Goal: Task Accomplishment & Management: Manage account settings

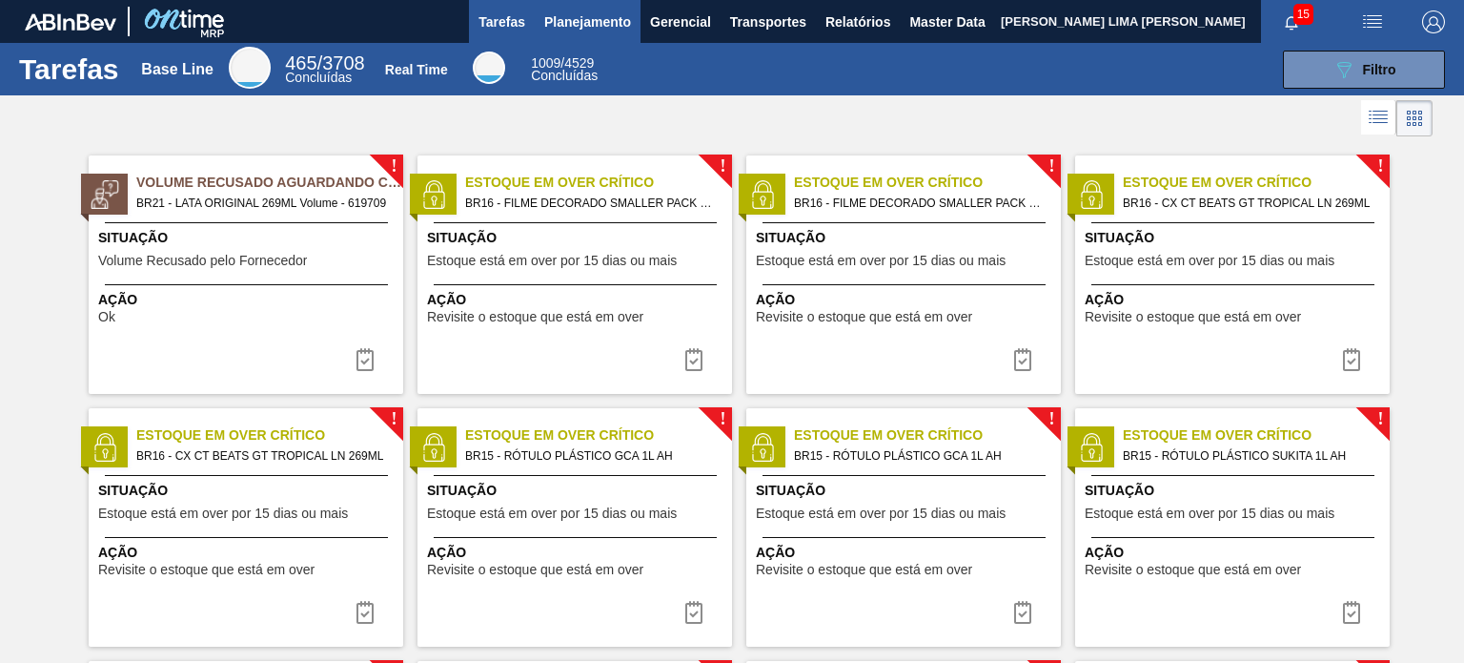
click at [587, 14] on span "Planejamento" at bounding box center [587, 21] width 87 height 23
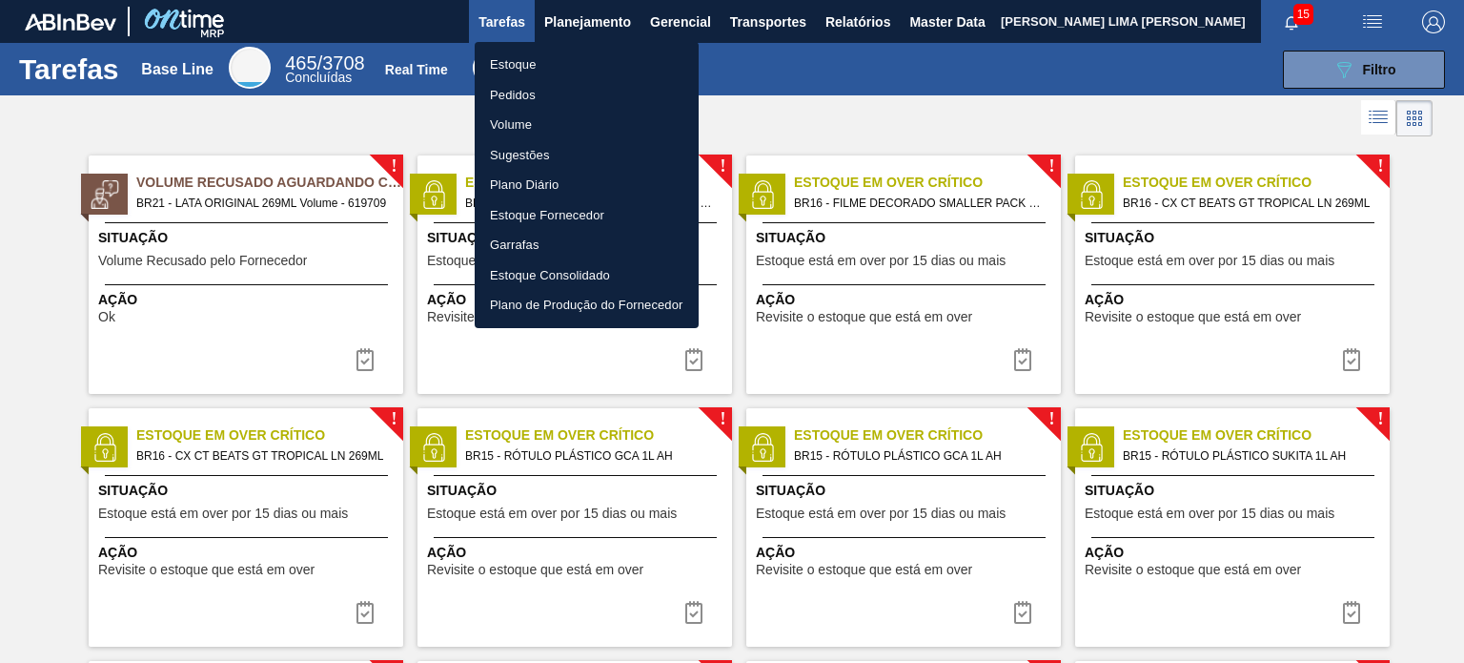
click at [595, 58] on li "Estoque" at bounding box center [587, 65] width 224 height 31
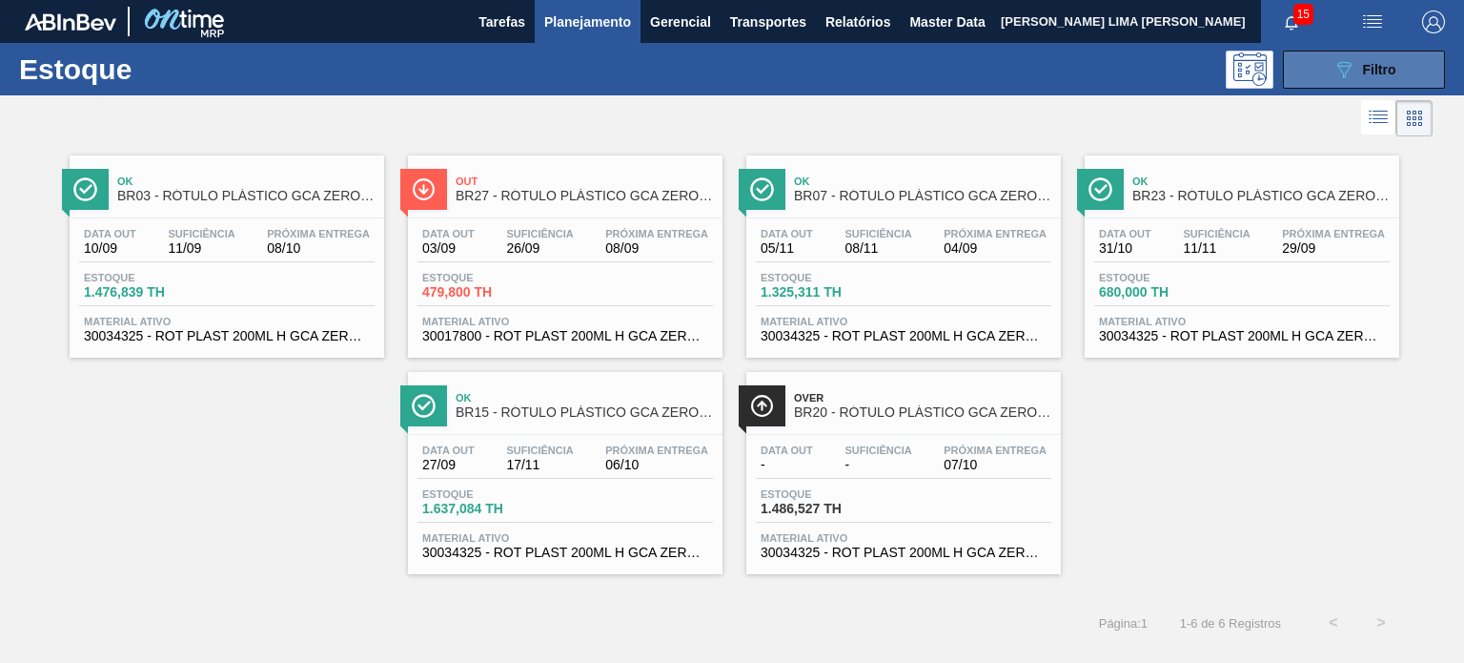
click at [1392, 64] on span "Filtro" at bounding box center [1379, 69] width 33 height 15
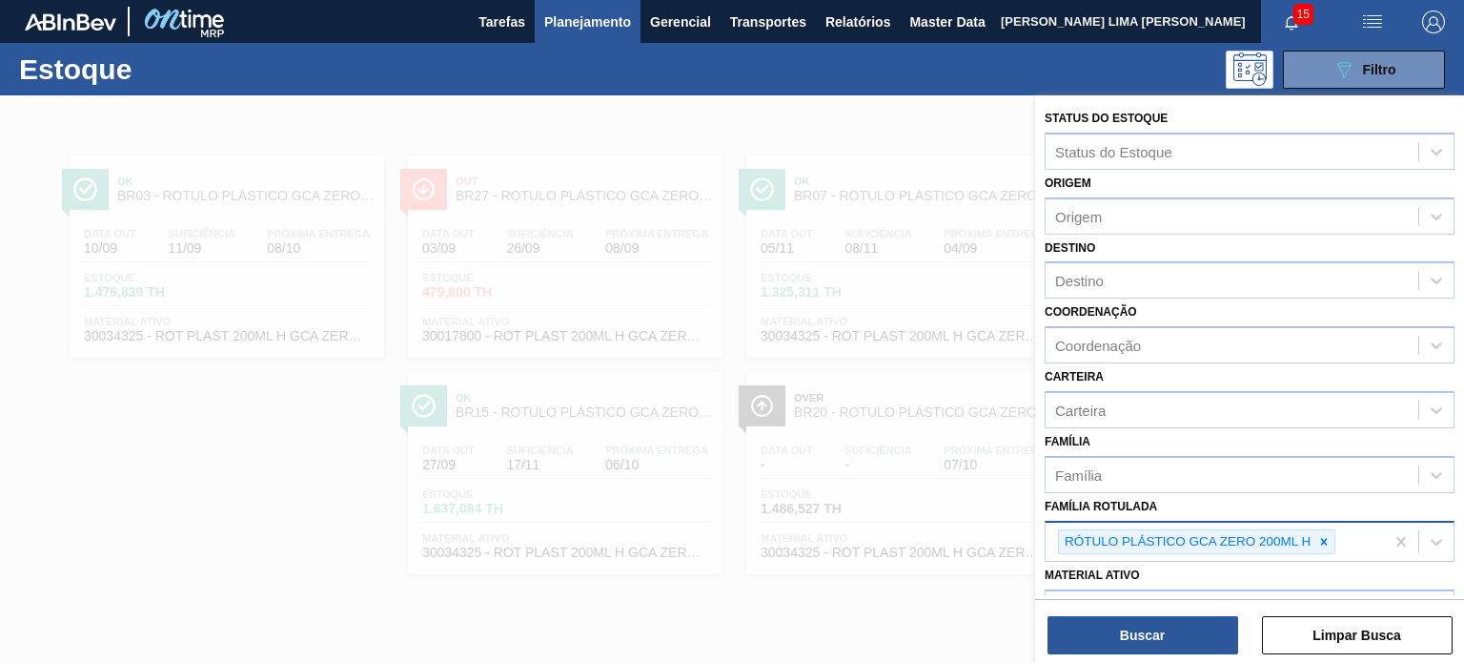
click at [1331, 530] on div at bounding box center [1324, 542] width 21 height 24
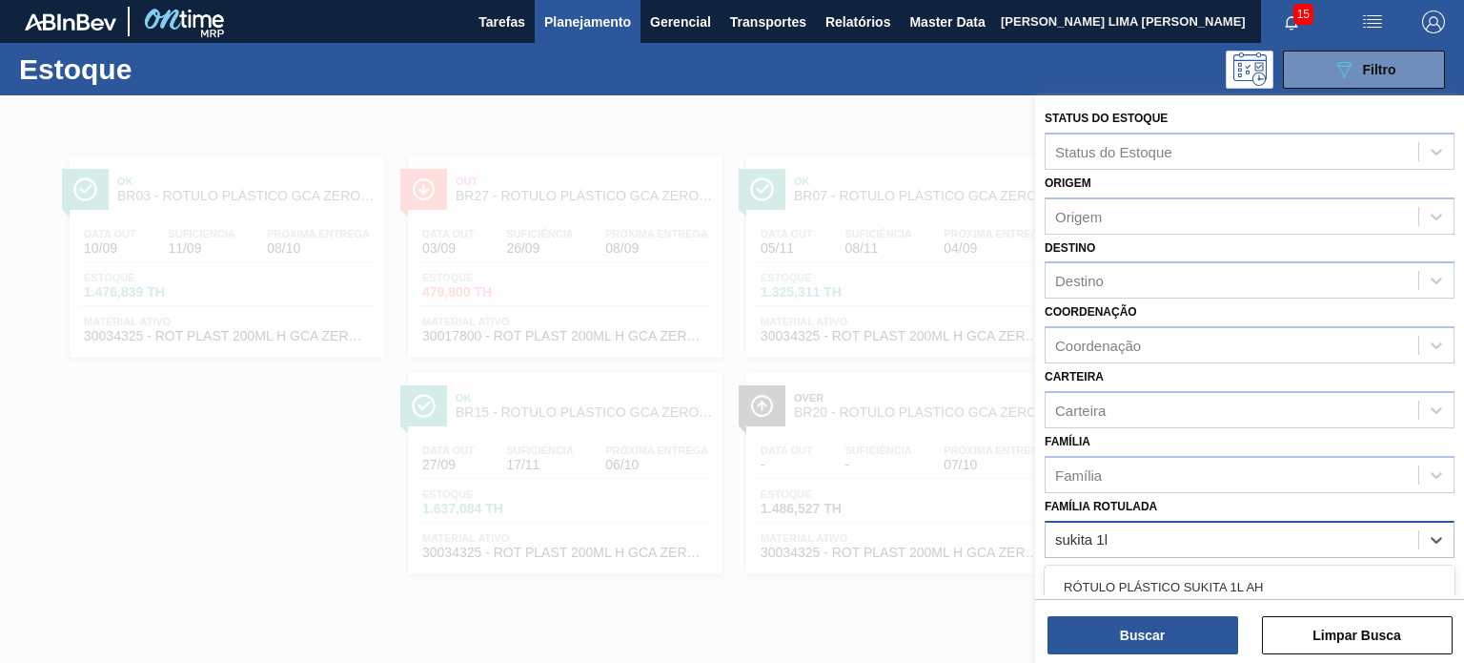
type Rotulada "sukita 1l h"
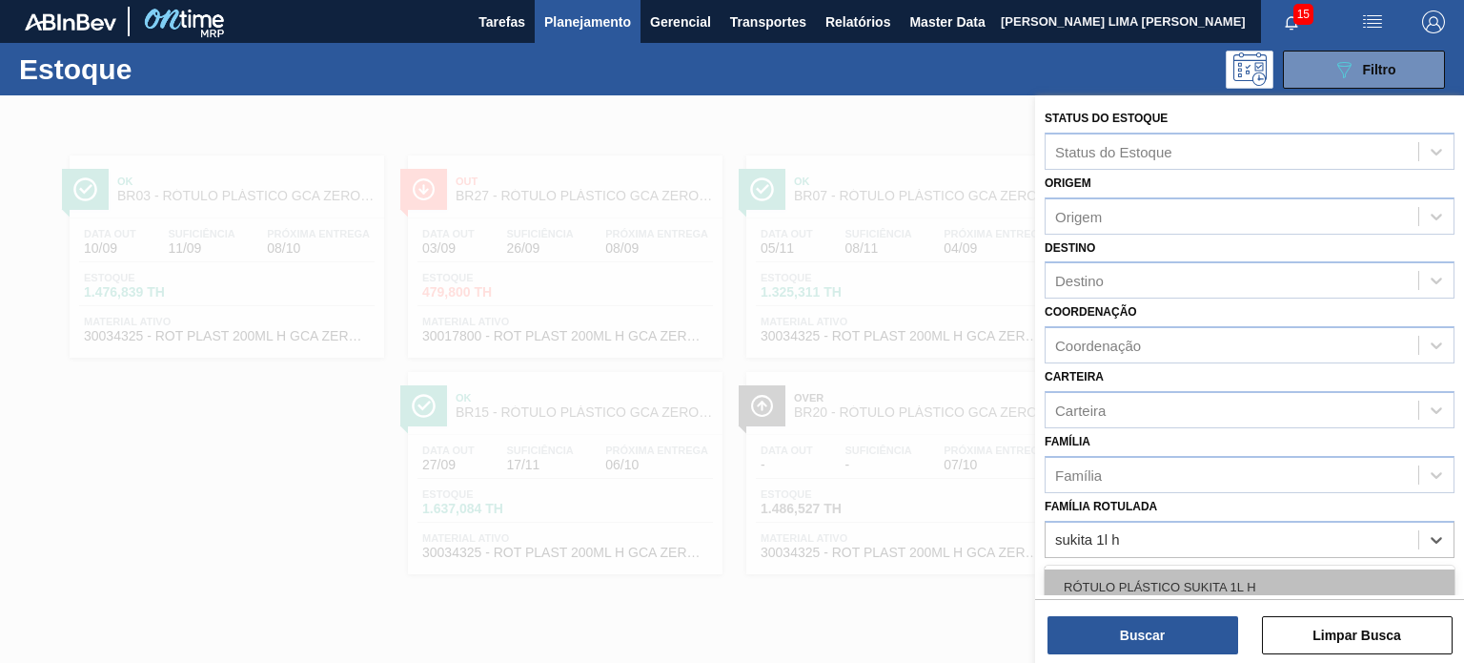
click at [1193, 587] on div "RÓTULO PLÁSTICO SUKITA 1L H" at bounding box center [1250, 586] width 410 height 35
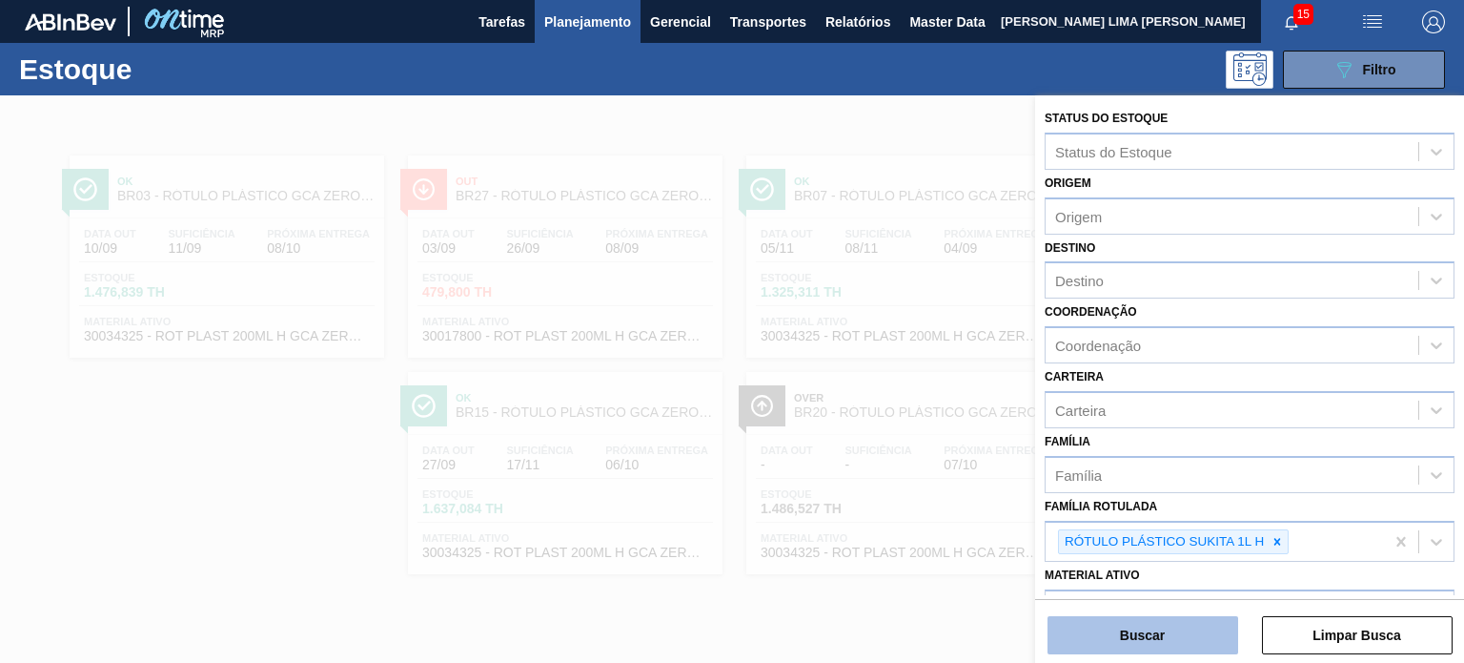
click at [1188, 622] on button "Buscar" at bounding box center [1143, 635] width 191 height 38
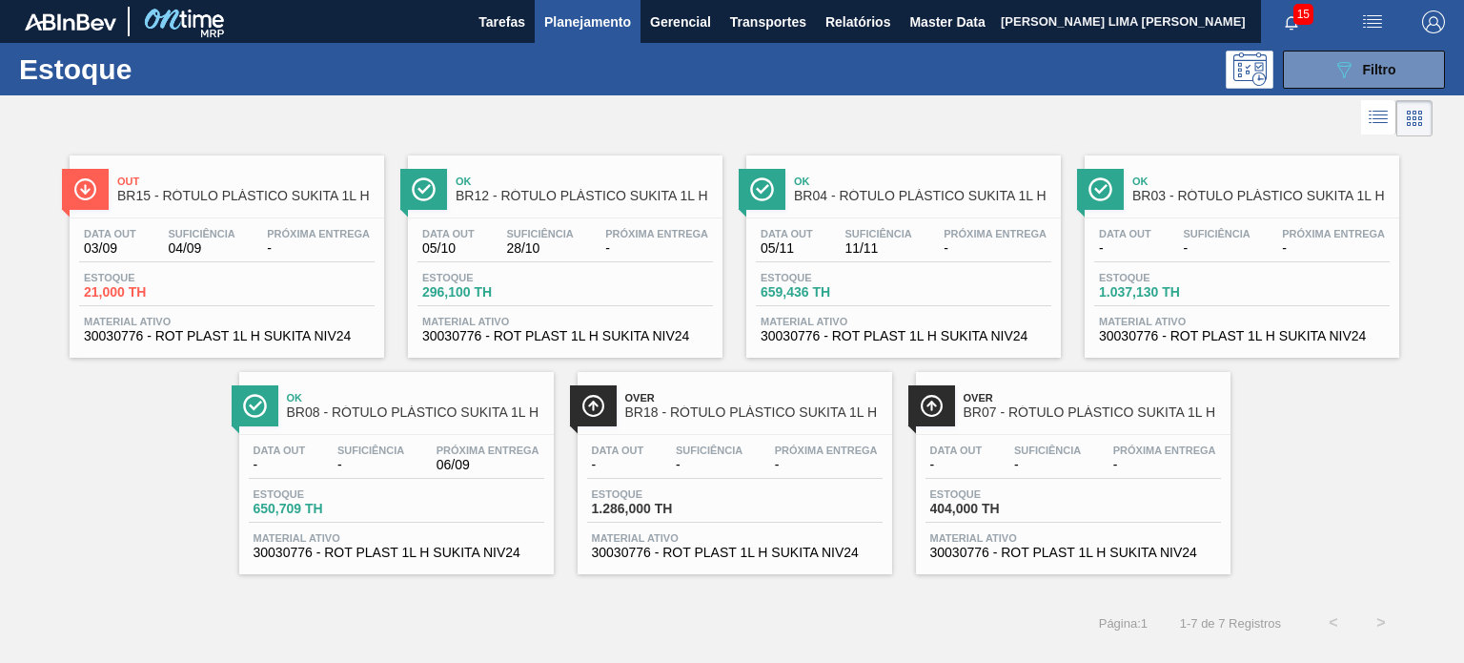
click at [997, 457] on div "Data out - Suficiência - Próxima Entrega -" at bounding box center [1074, 461] width 296 height 34
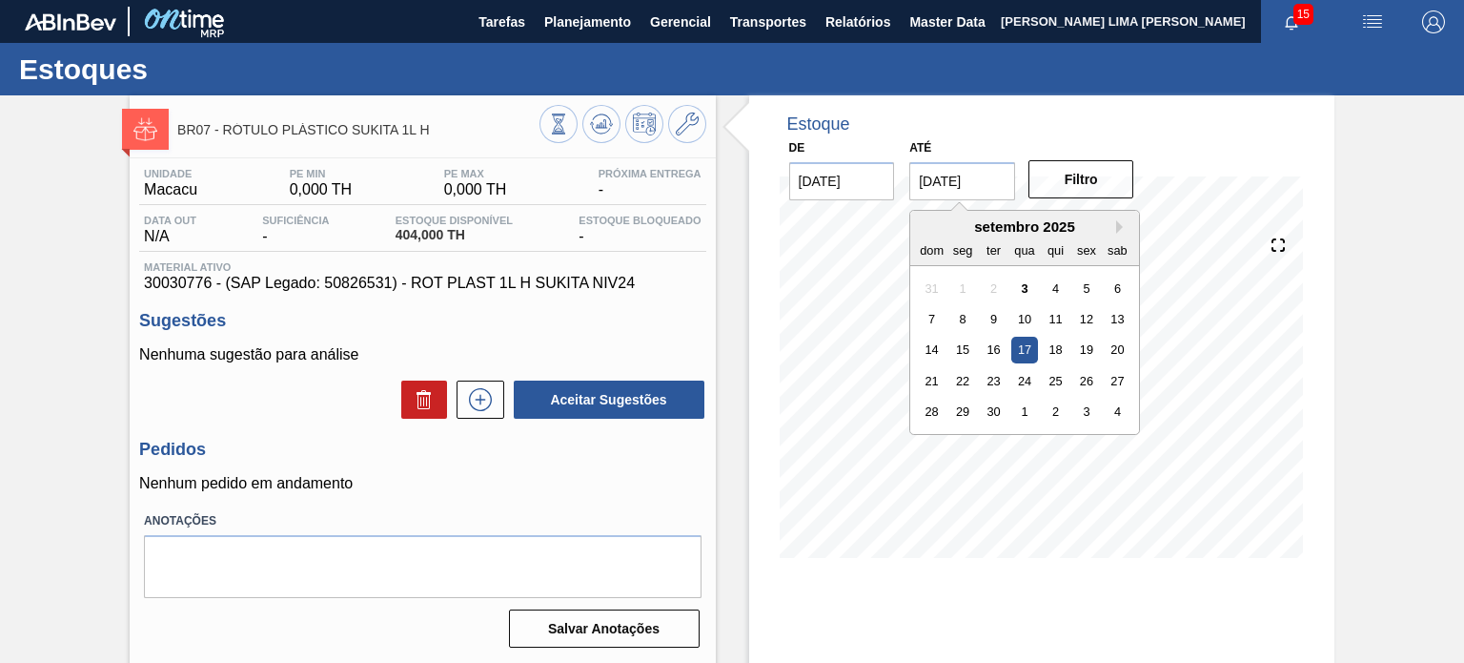
click at [989, 191] on input "17/09/2025" at bounding box center [962, 181] width 106 height 38
click at [1117, 232] on button "Next Month" at bounding box center [1122, 226] width 13 height 13
click at [1116, 228] on button "Next Month" at bounding box center [1122, 226] width 13 height 13
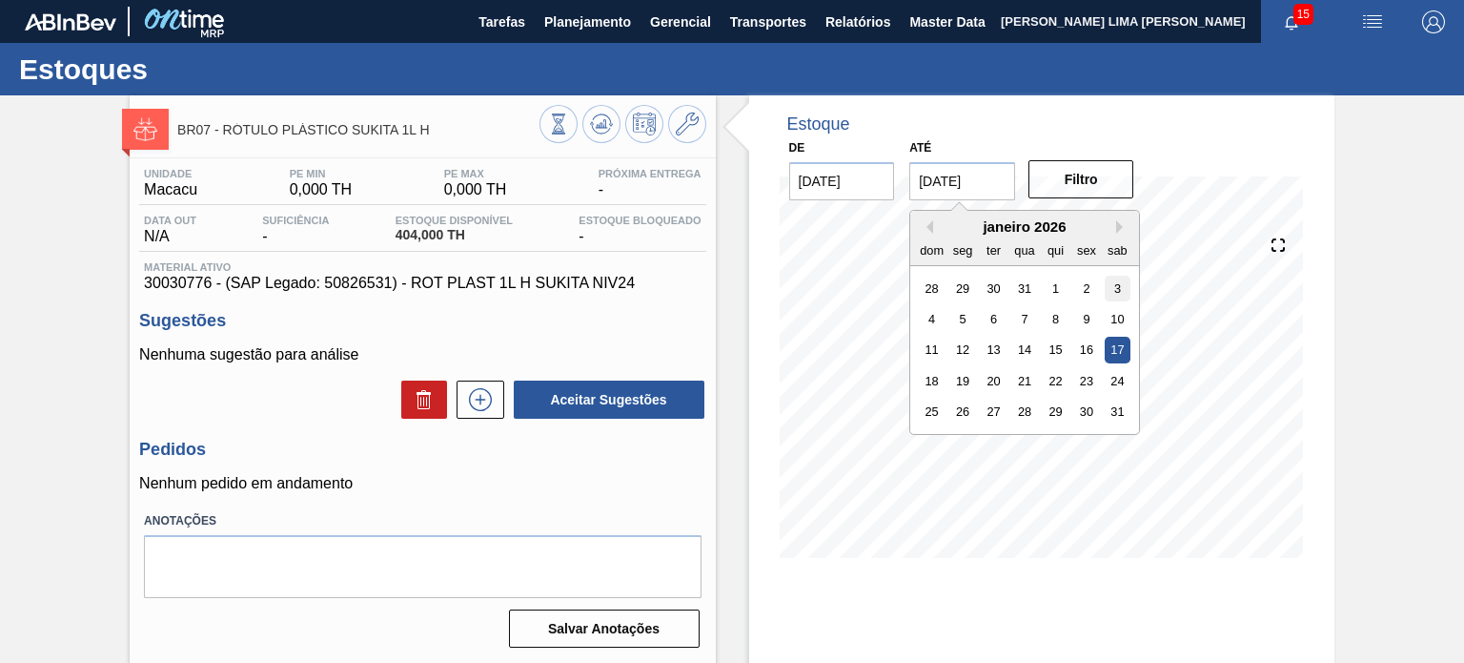
click at [1113, 278] on div "3" at bounding box center [1118, 288] width 26 height 26
type input "[DATE]"
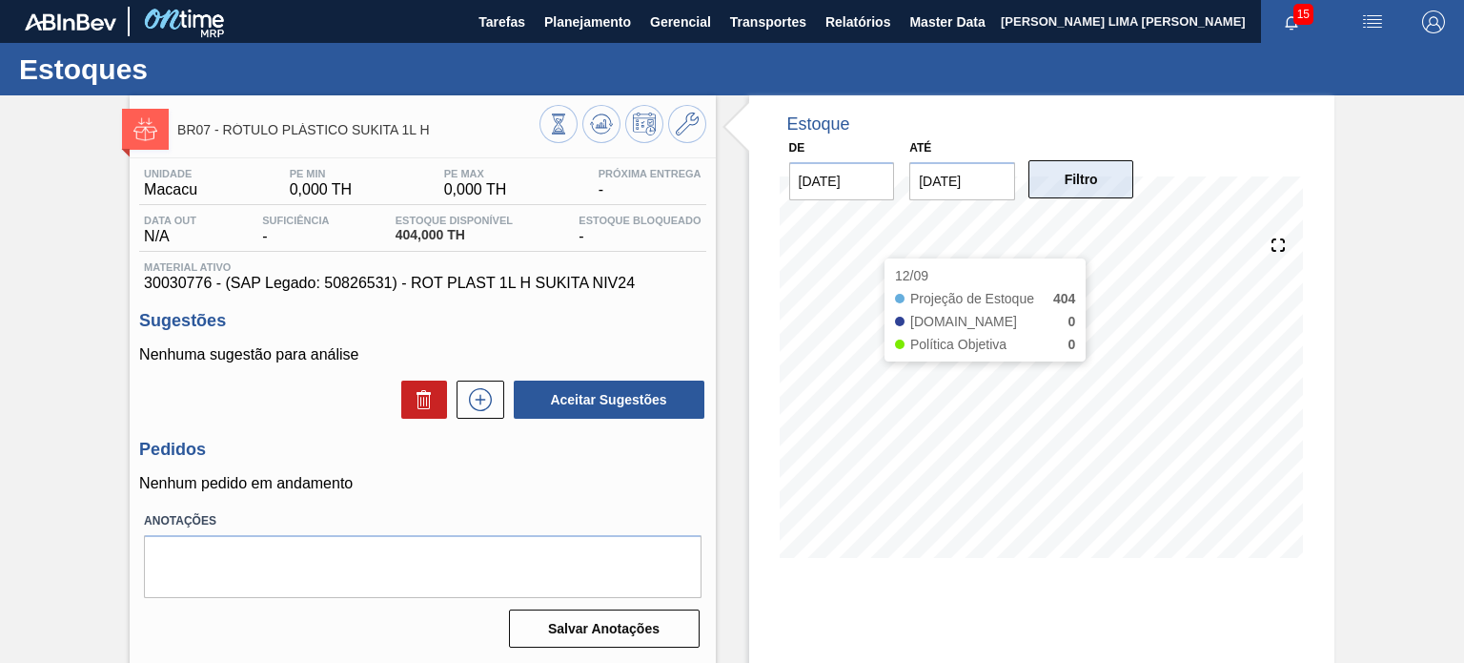
click at [1091, 182] on button "Filtro" at bounding box center [1082, 179] width 106 height 38
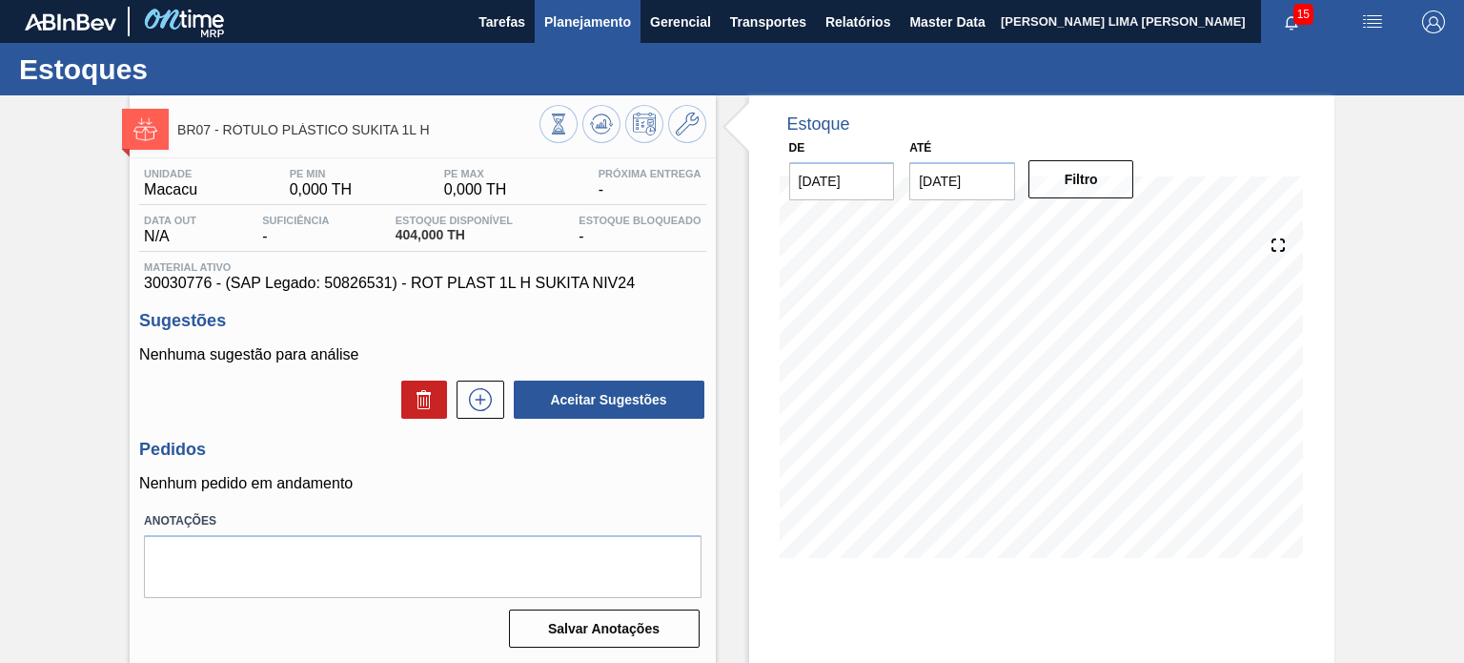
click at [583, 32] on span "Planejamento" at bounding box center [587, 21] width 87 height 23
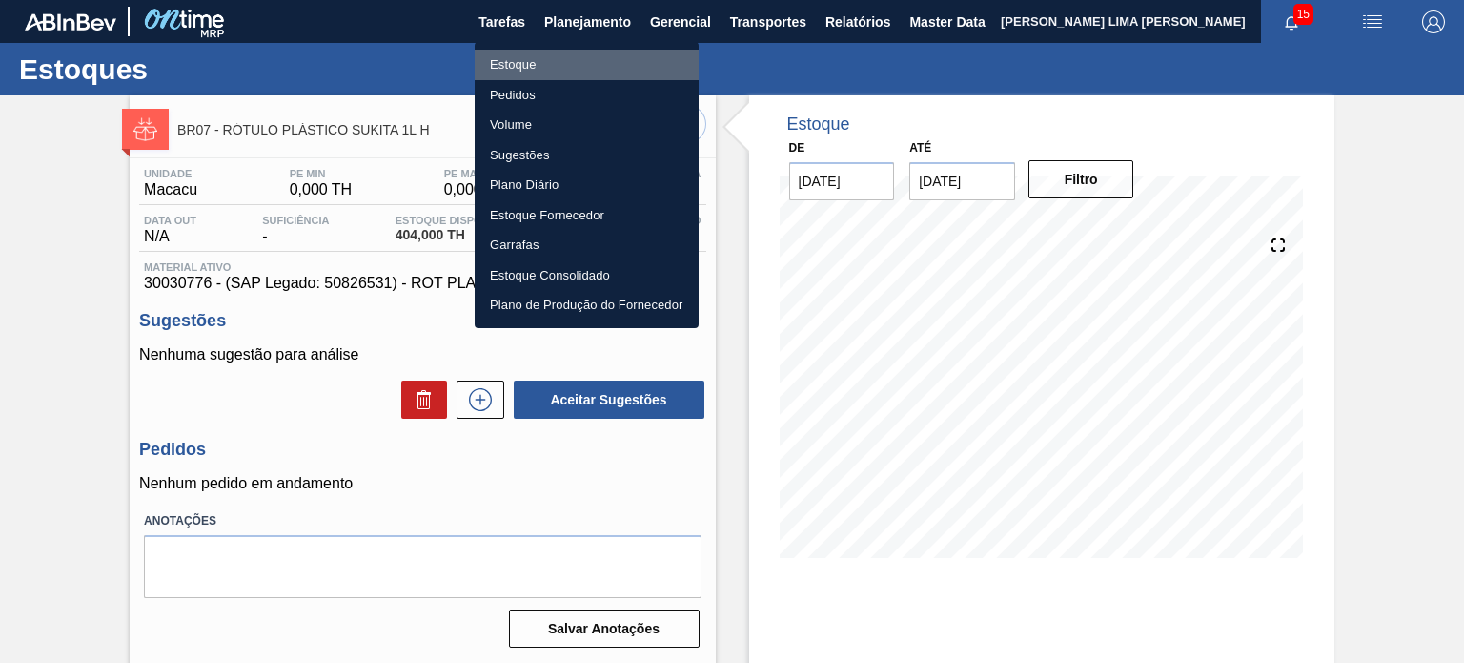
click at [576, 60] on li "Estoque" at bounding box center [587, 65] width 224 height 31
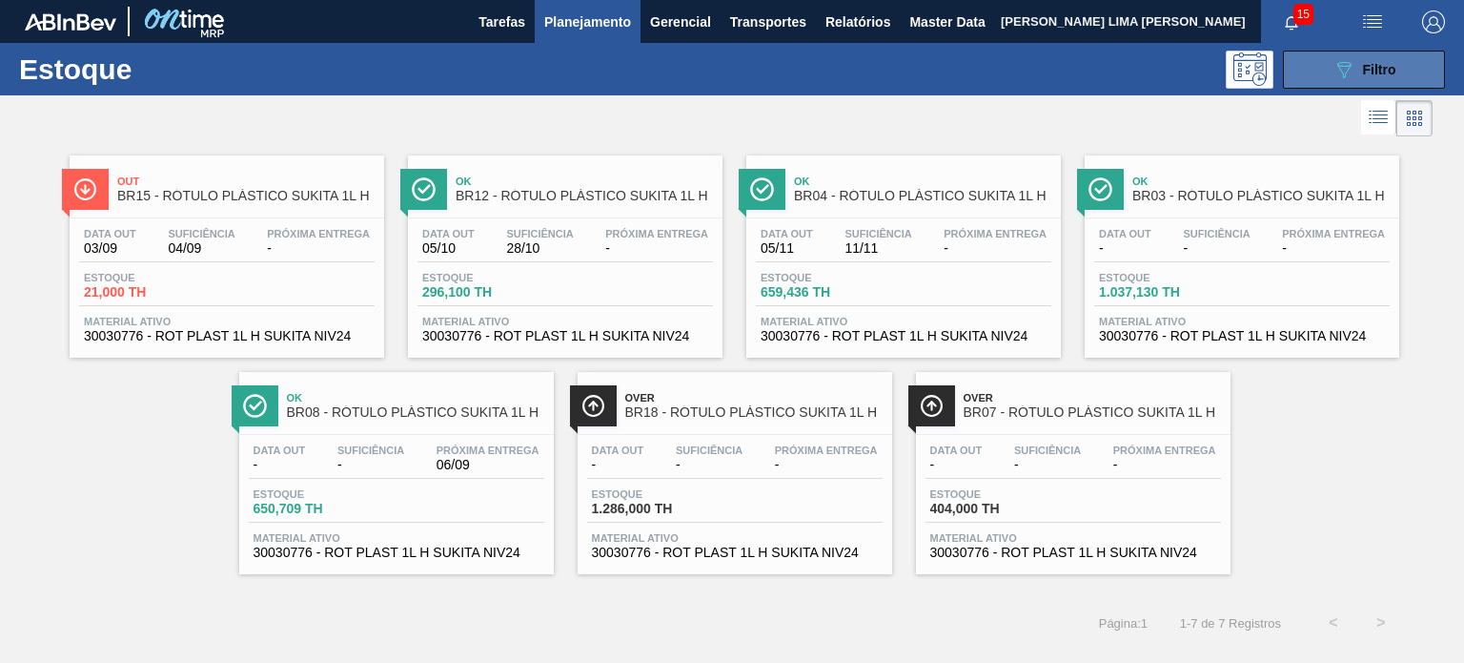
click at [1385, 63] on span "Filtro" at bounding box center [1379, 69] width 33 height 15
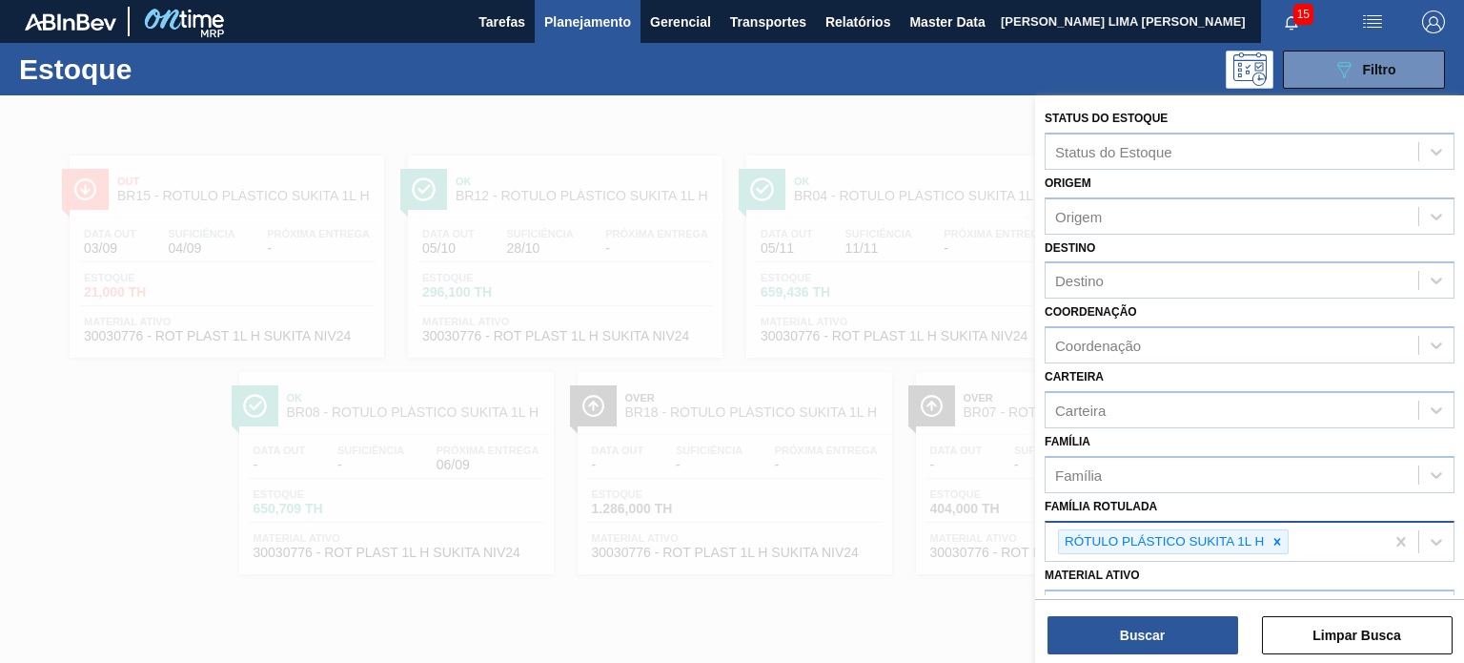
click at [1275, 535] on icon at bounding box center [1277, 541] width 13 height 13
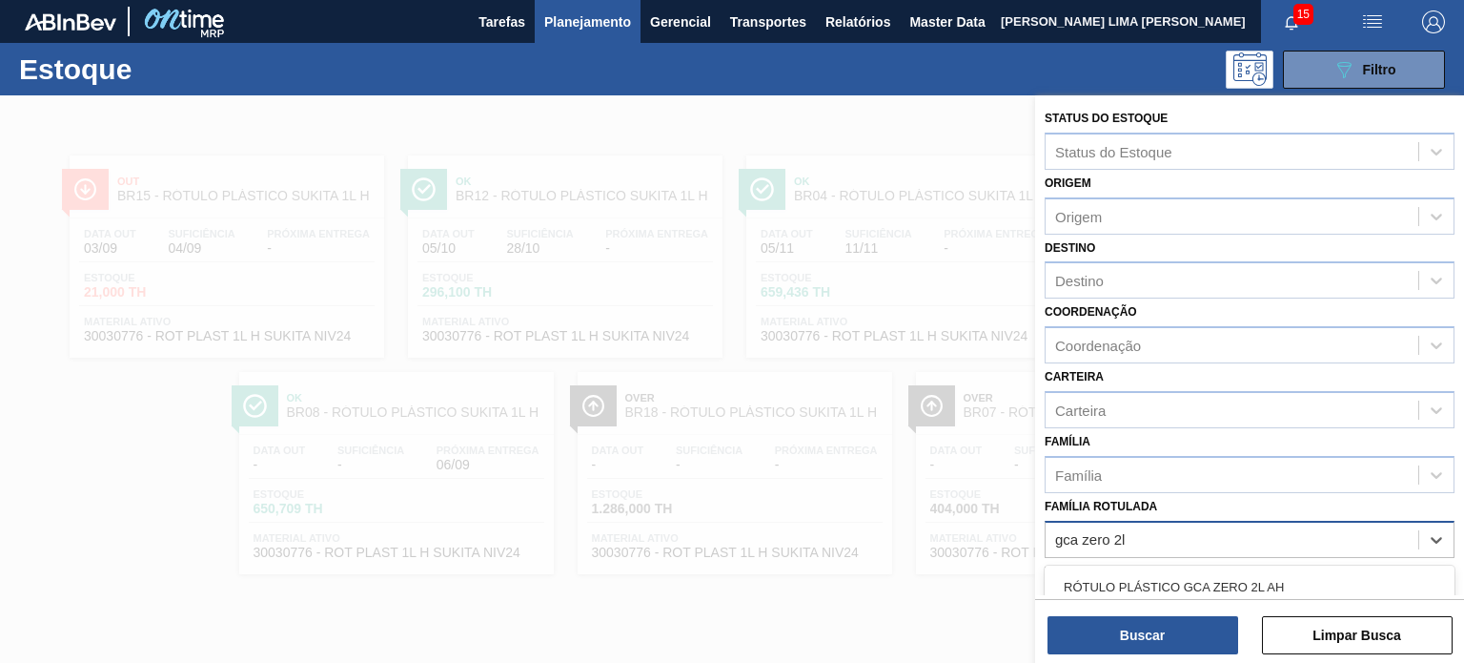
type Rotulada "gca zero 2l h"
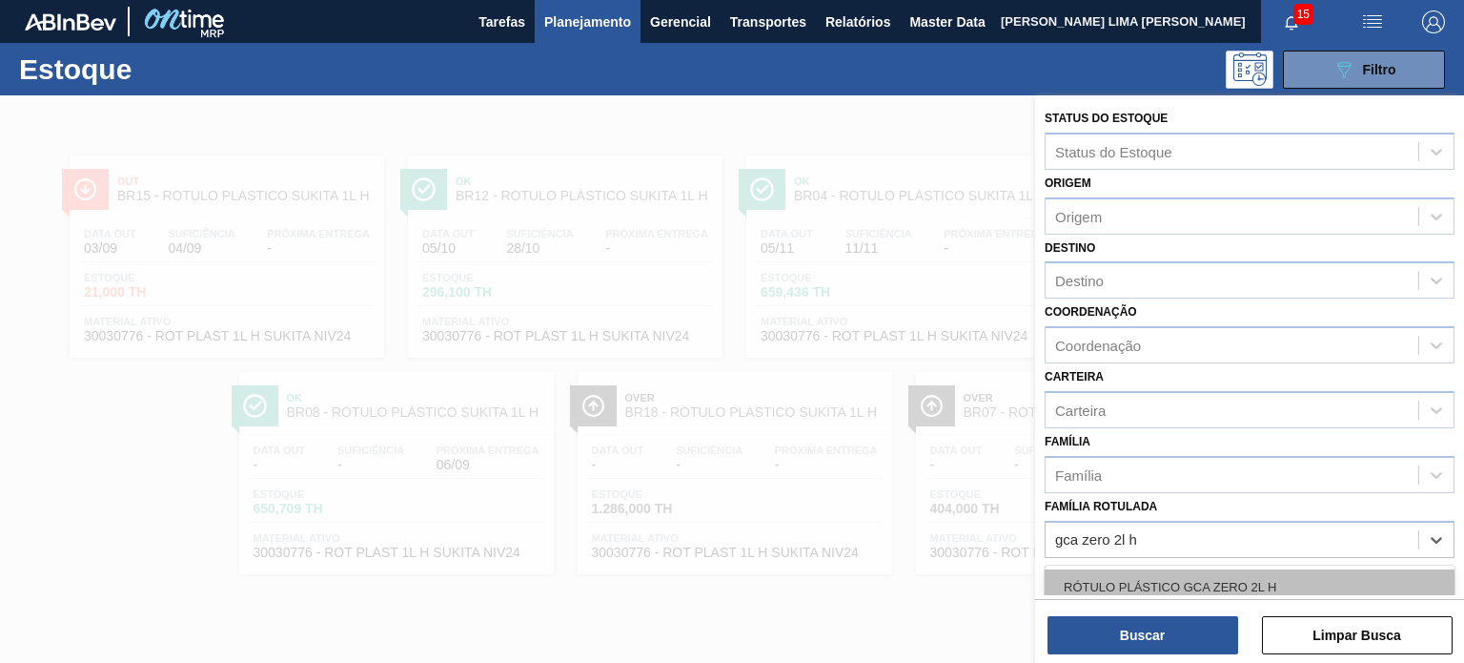
click at [1240, 591] on div "RÓTULO PLÁSTICO GCA ZERO 2L H" at bounding box center [1250, 586] width 410 height 35
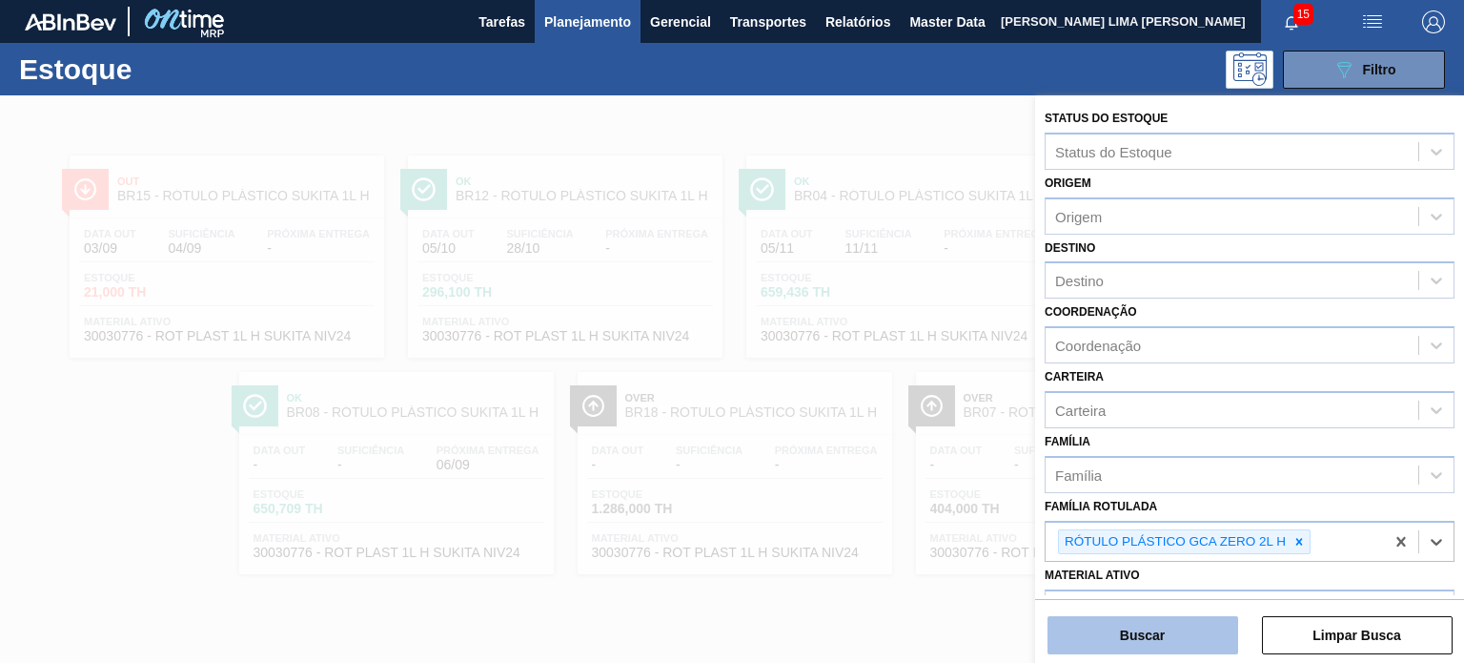
click at [1211, 637] on button "Buscar" at bounding box center [1143, 635] width 191 height 38
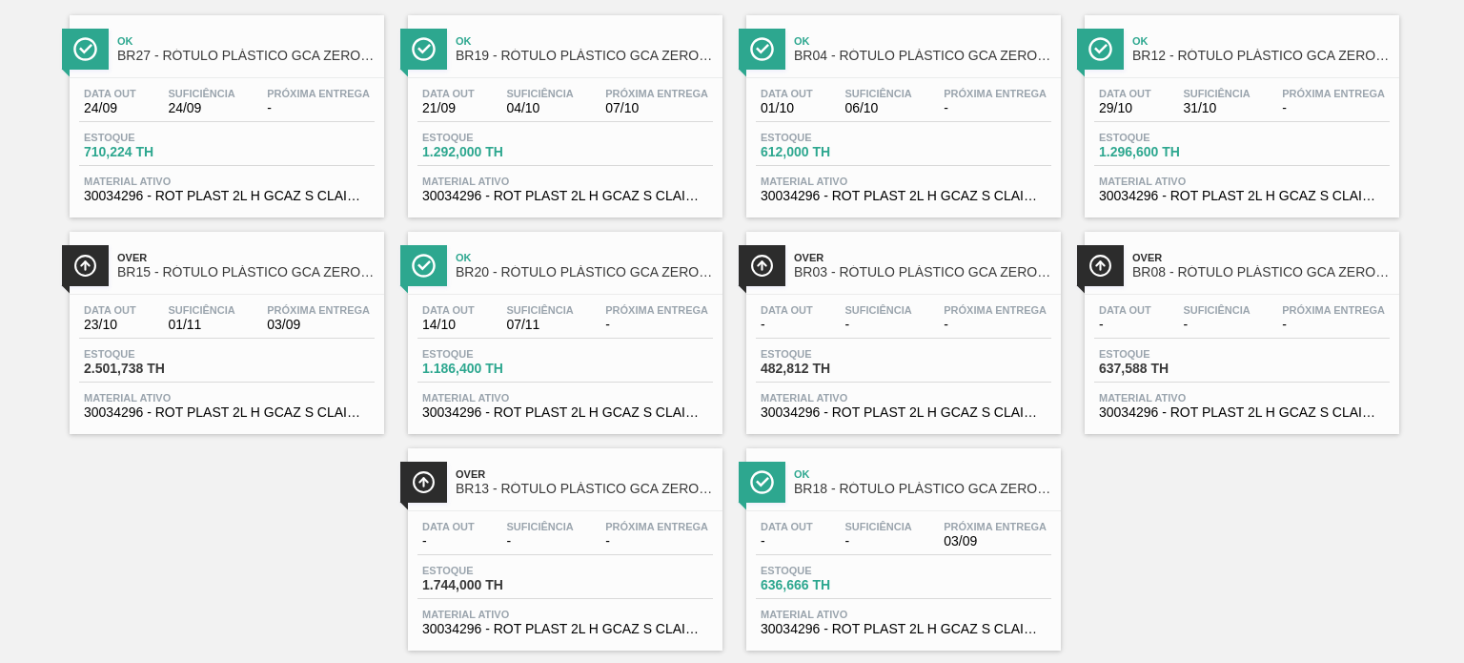
scroll to position [173, 0]
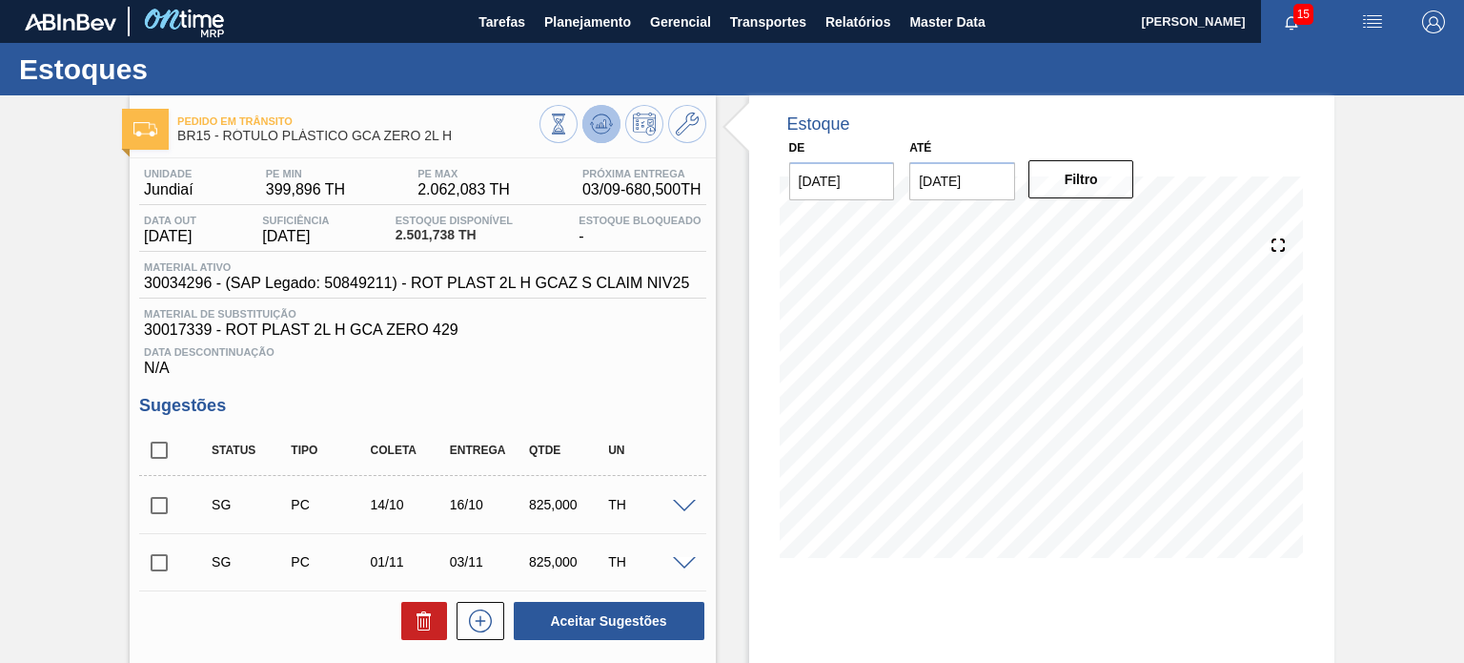
click at [613, 117] on button at bounding box center [601, 124] width 38 height 38
click at [133, 514] on div "Unidade Jundiaí PE MIN 399,896 TH PE MAX 2.062,083 TH Próxima Entrega 03/09 - 6…" at bounding box center [422, 533] width 585 height 750
click at [187, 515] on span at bounding box center [193, 504] width 28 height 38
click at [683, 132] on icon at bounding box center [687, 123] width 23 height 23
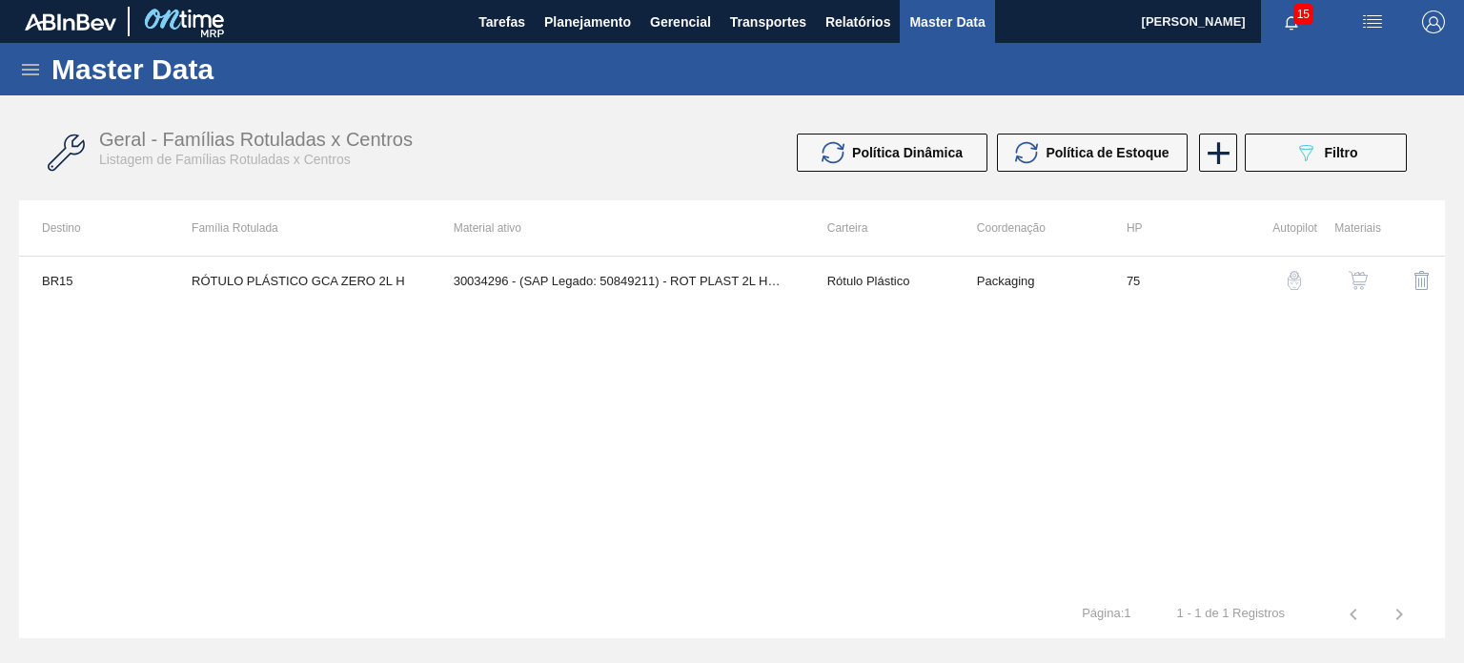
click at [1358, 285] on img "button" at bounding box center [1358, 280] width 19 height 19
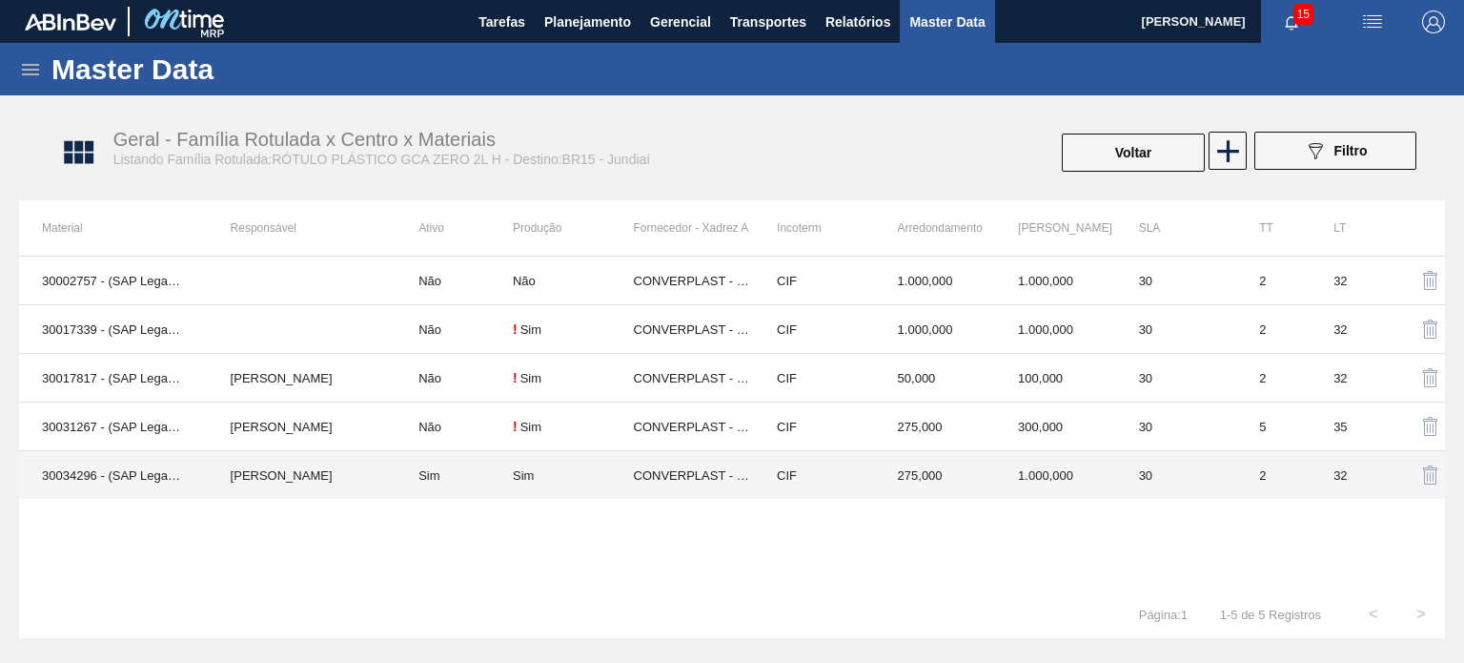
click at [932, 472] on td "275,000" at bounding box center [935, 475] width 121 height 49
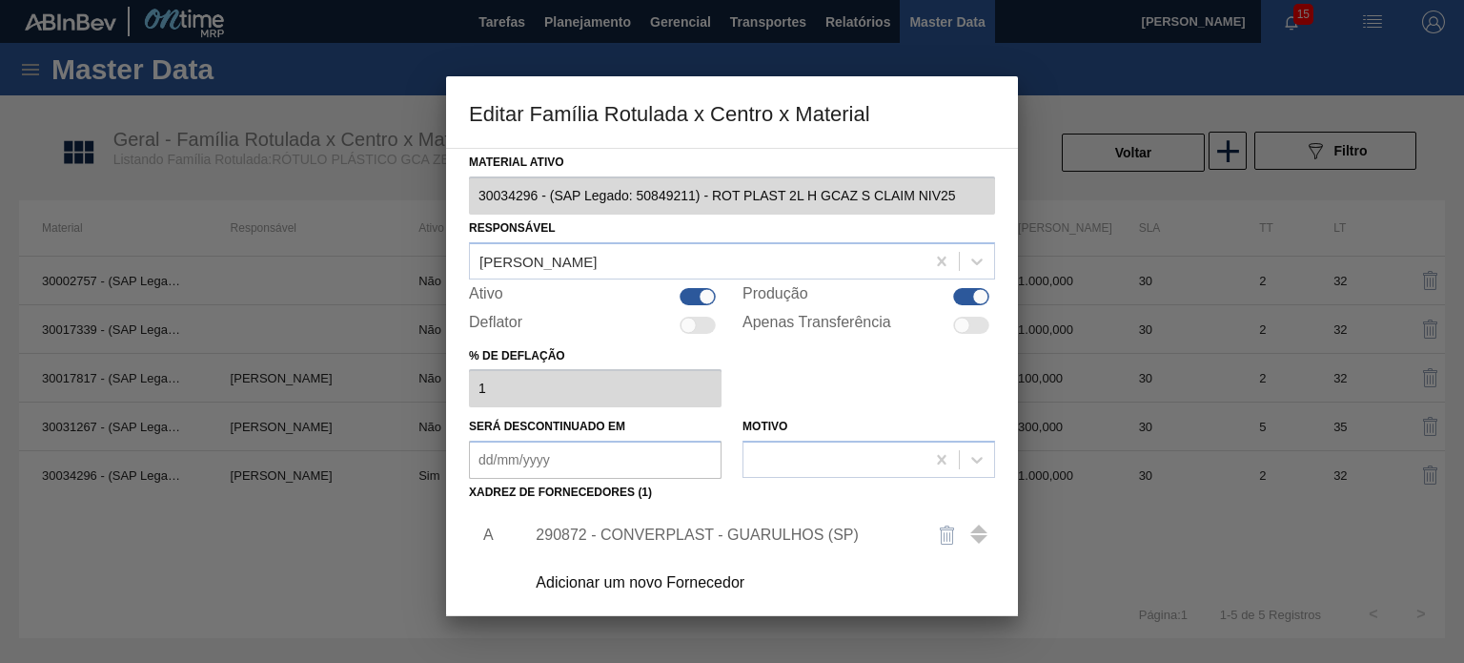
click at [760, 528] on div "290872 - CONVERPLAST - GUARULHOS (SP)" at bounding box center [723, 534] width 374 height 17
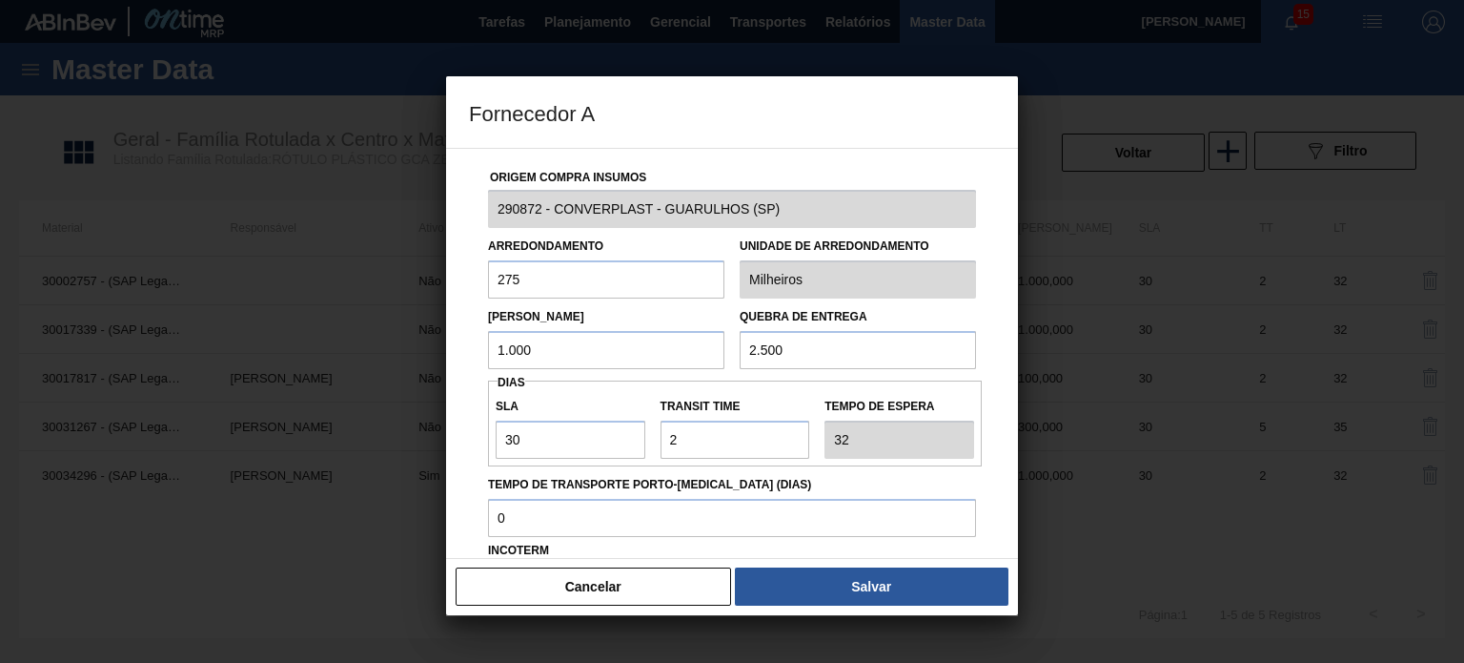
drag, startPoint x: 557, startPoint y: 350, endPoint x: 512, endPoint y: 351, distance: 44.8
click at [519, 351] on input "1.000" at bounding box center [606, 350] width 236 height 38
click at [507, 357] on input "10" at bounding box center [606, 350] width 236 height 38
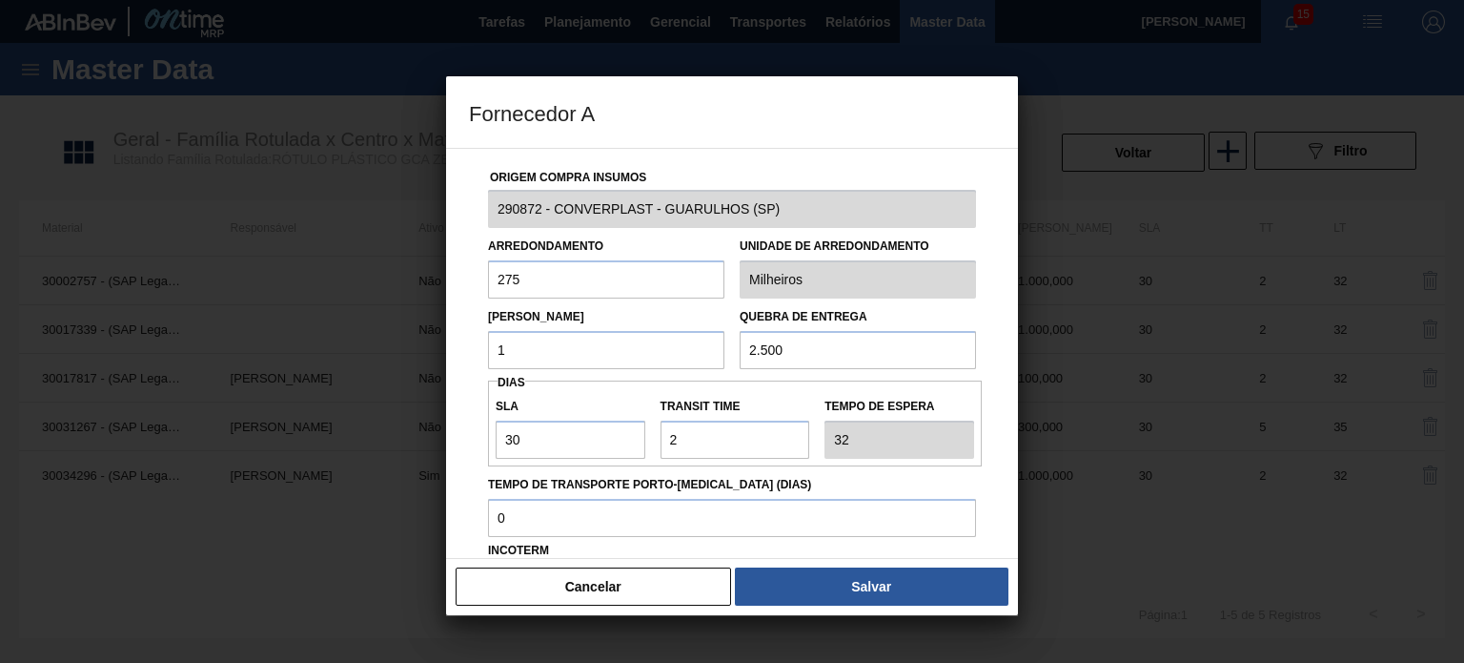
click at [575, 353] on input "1" at bounding box center [606, 350] width 236 height 38
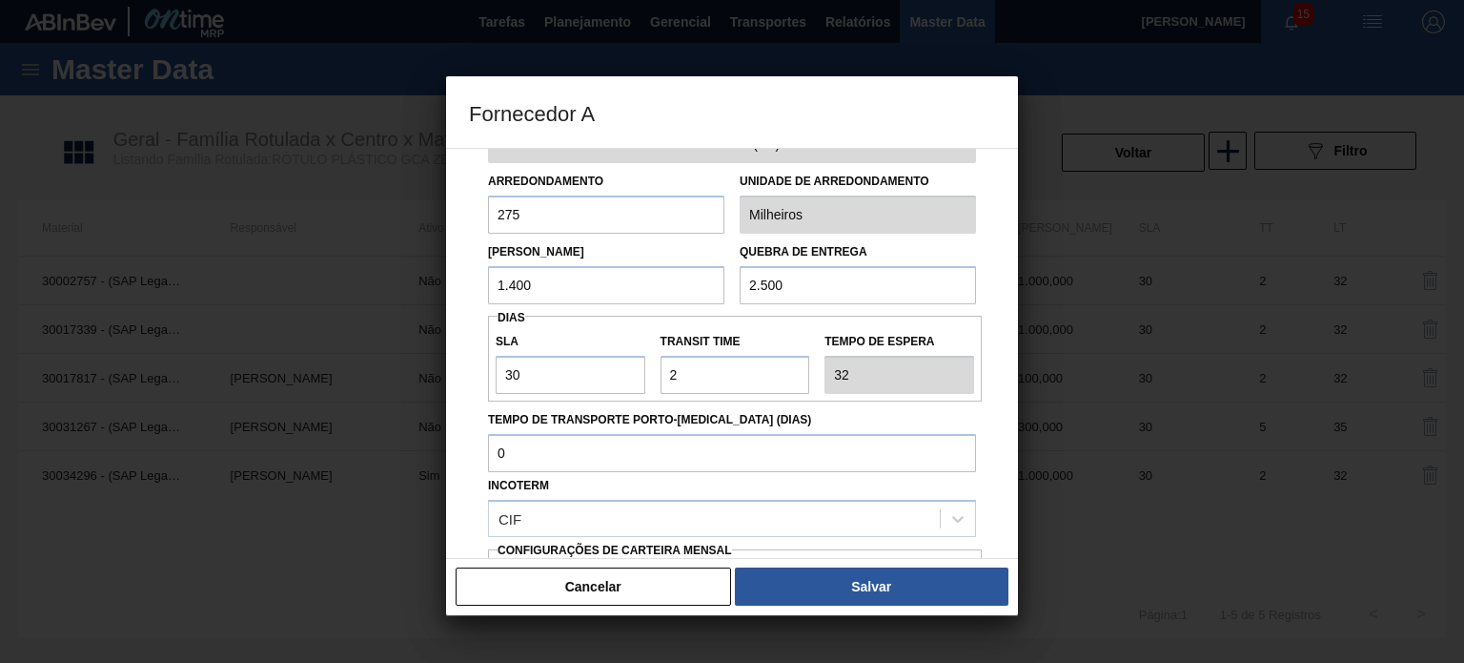
scroll to position [191, 0]
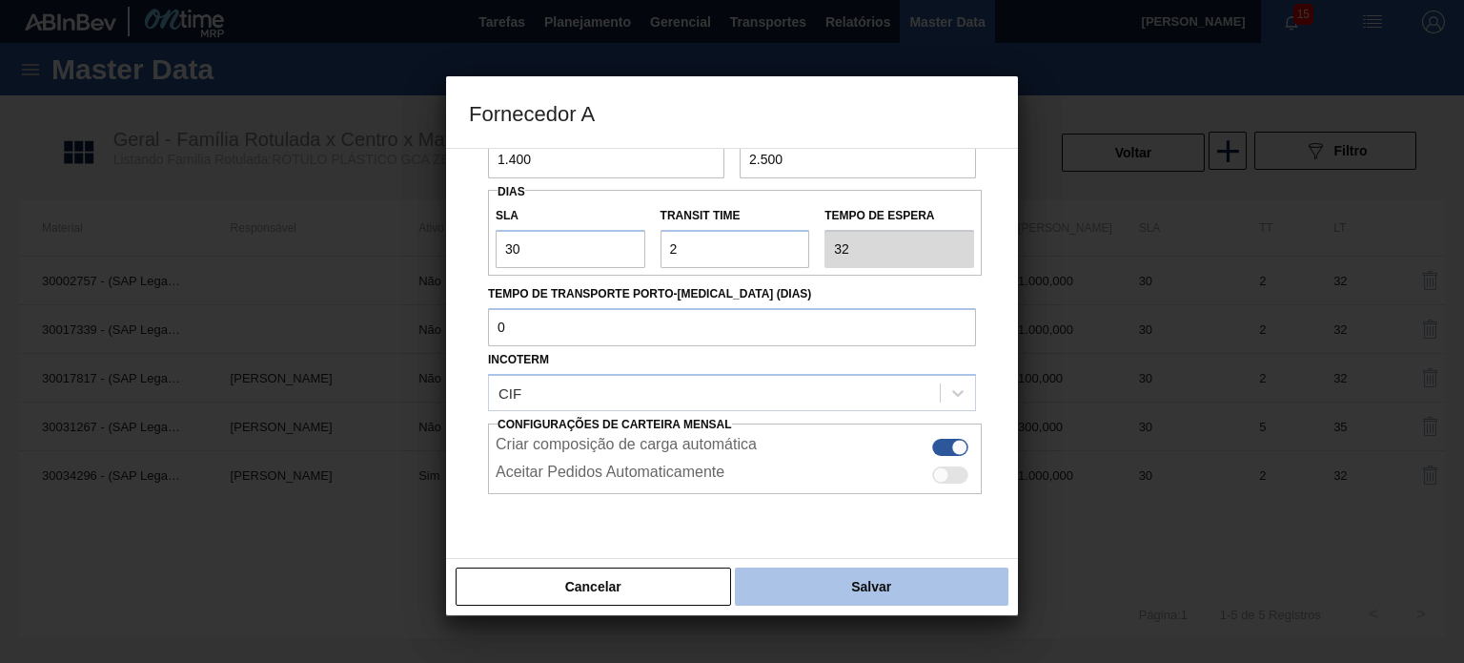
type input "1.400"
click at [849, 597] on button "Salvar" at bounding box center [872, 586] width 274 height 38
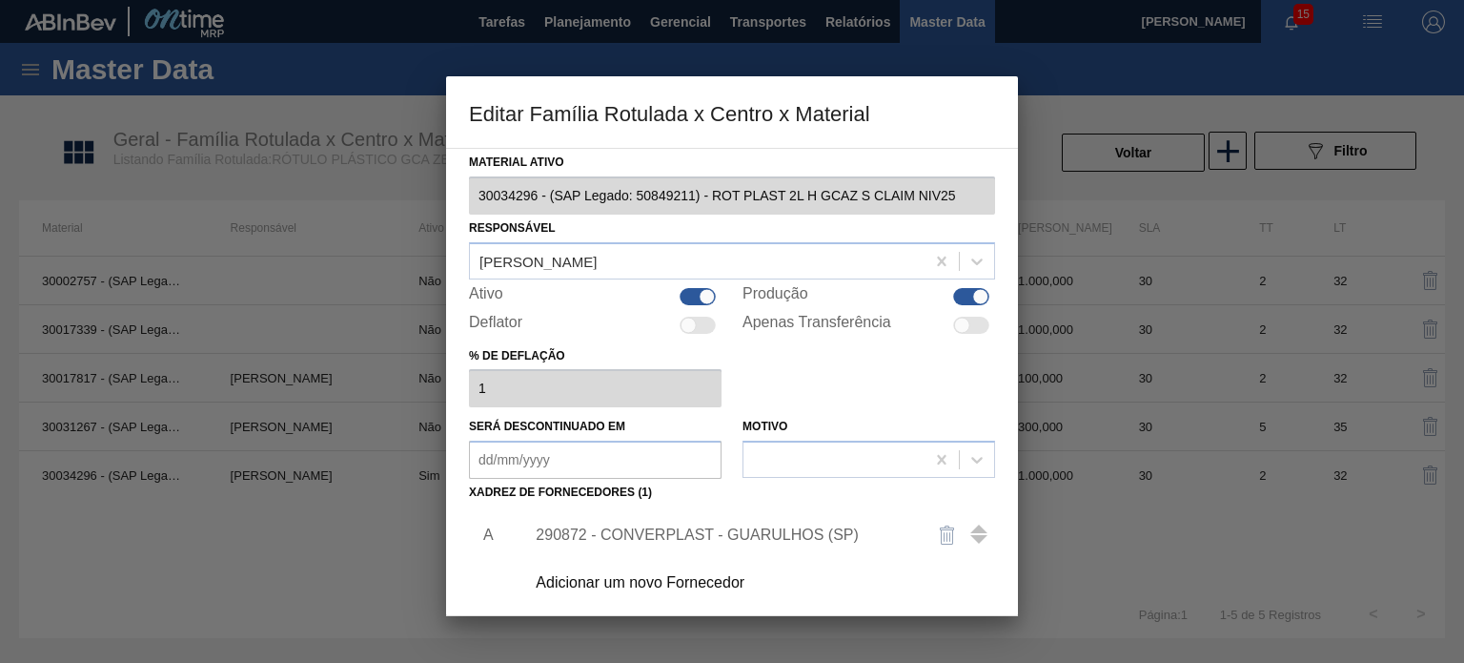
scroll to position [194, 0]
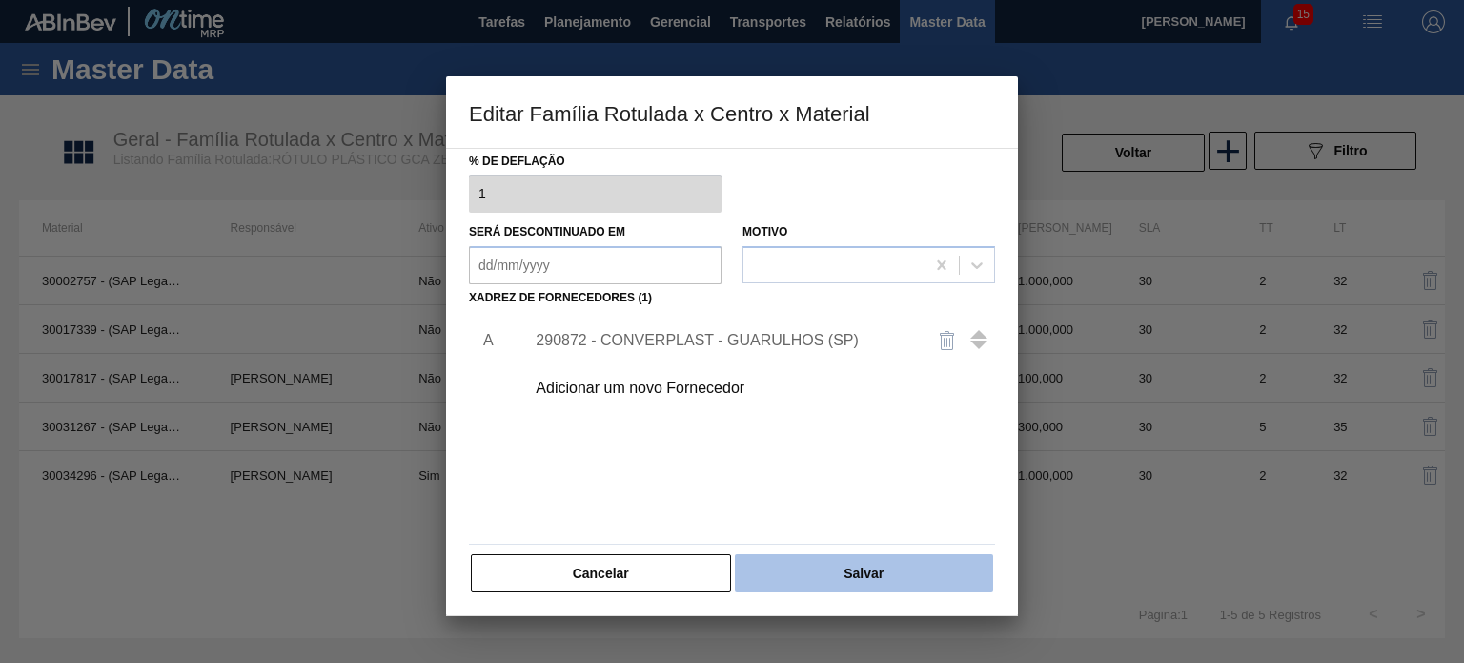
click at [856, 576] on button "Salvar" at bounding box center [864, 573] width 258 height 38
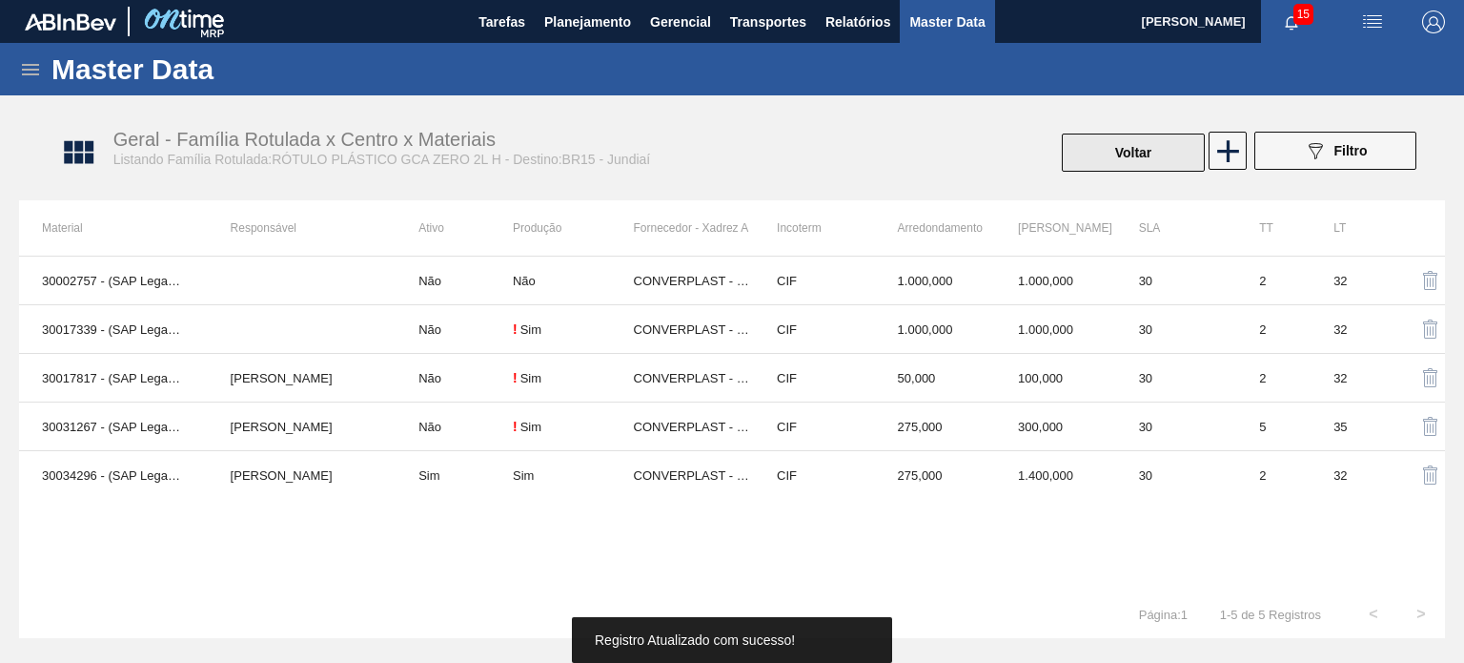
click at [1073, 160] on button "Voltar" at bounding box center [1133, 152] width 143 height 38
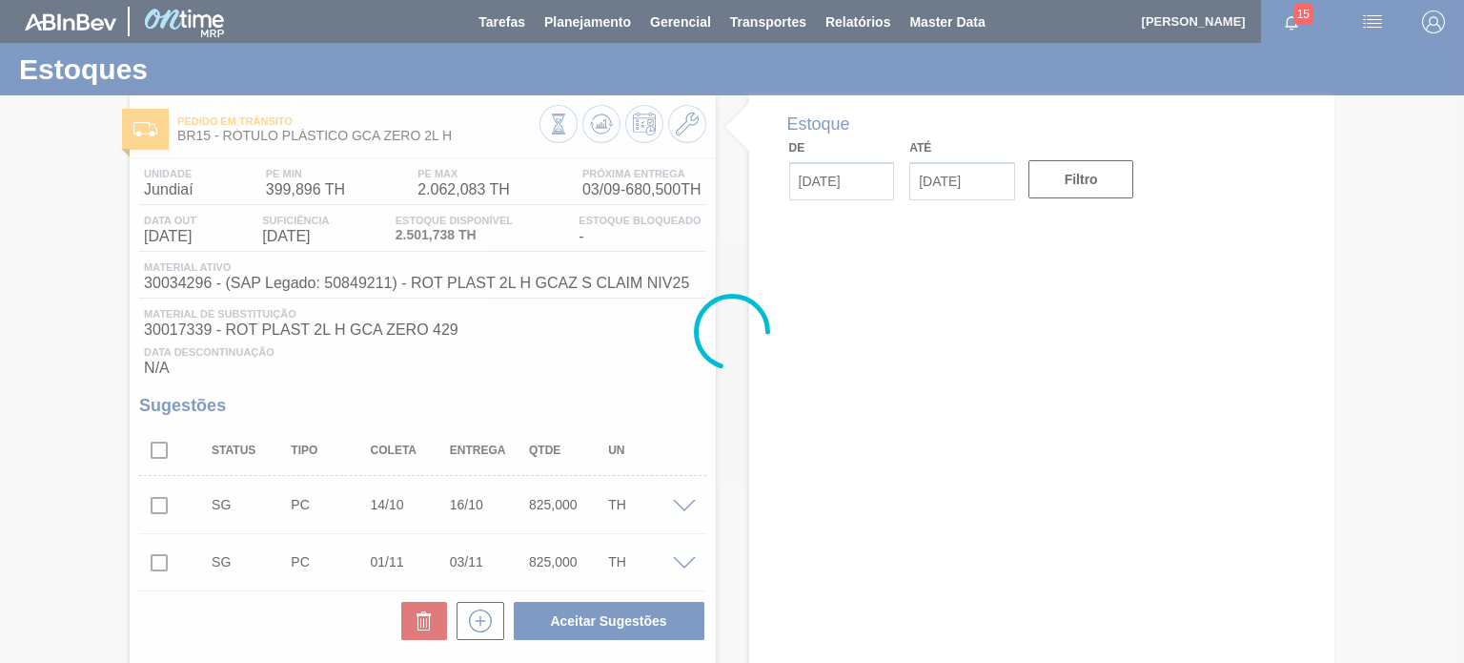
click at [591, 118] on div at bounding box center [732, 331] width 1464 height 663
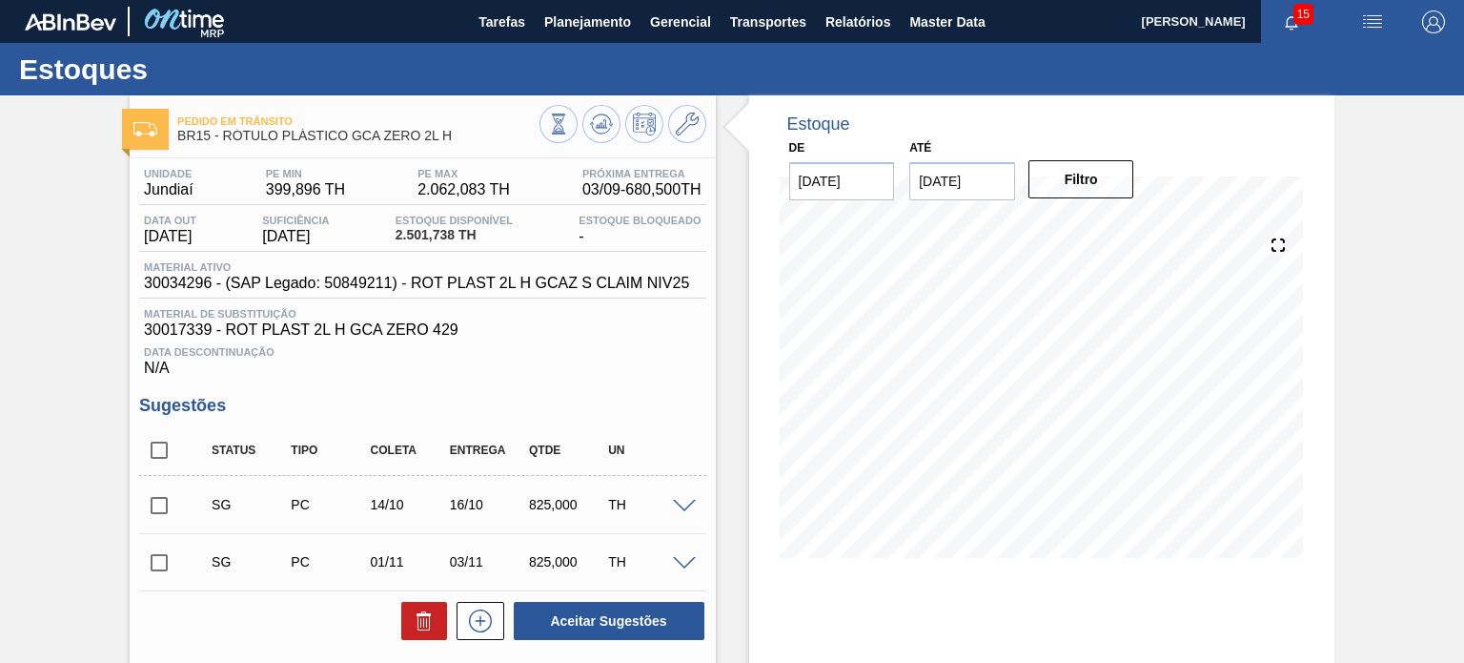
click at [591, 118] on icon at bounding box center [601, 123] width 23 height 23
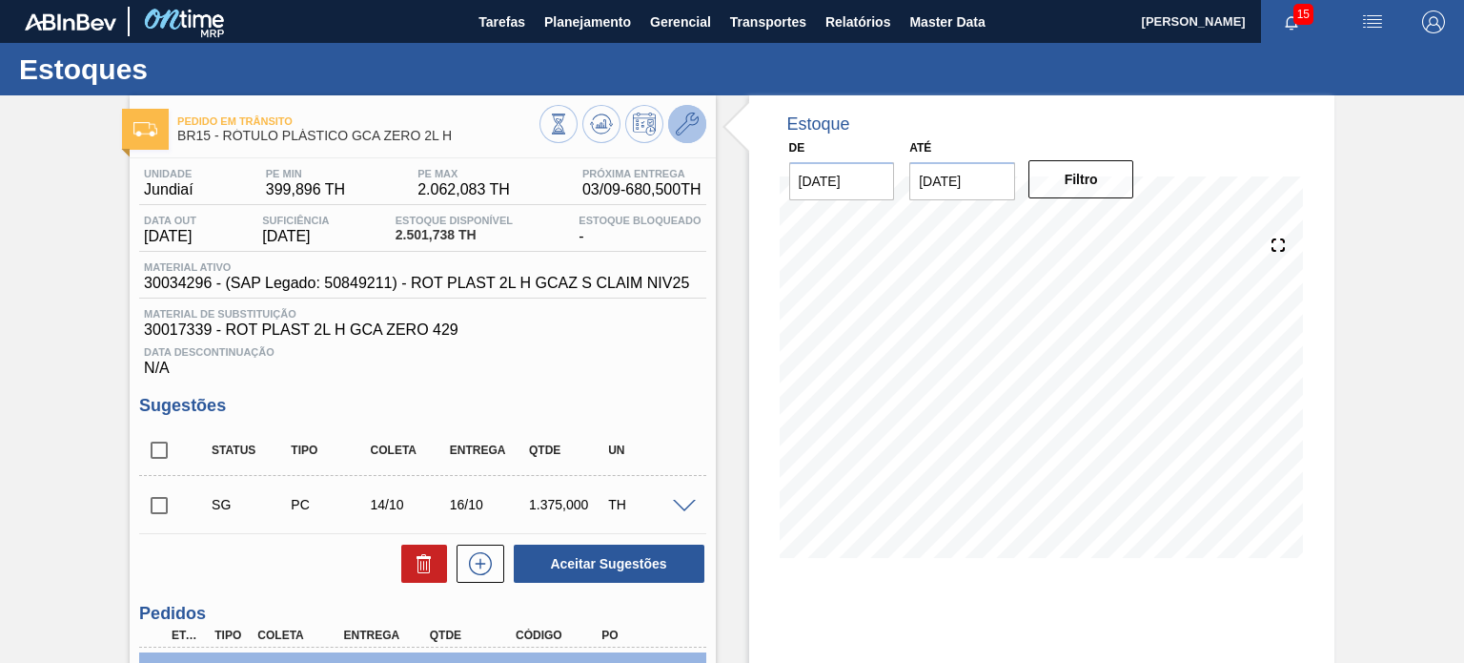
click at [685, 115] on icon at bounding box center [687, 123] width 23 height 23
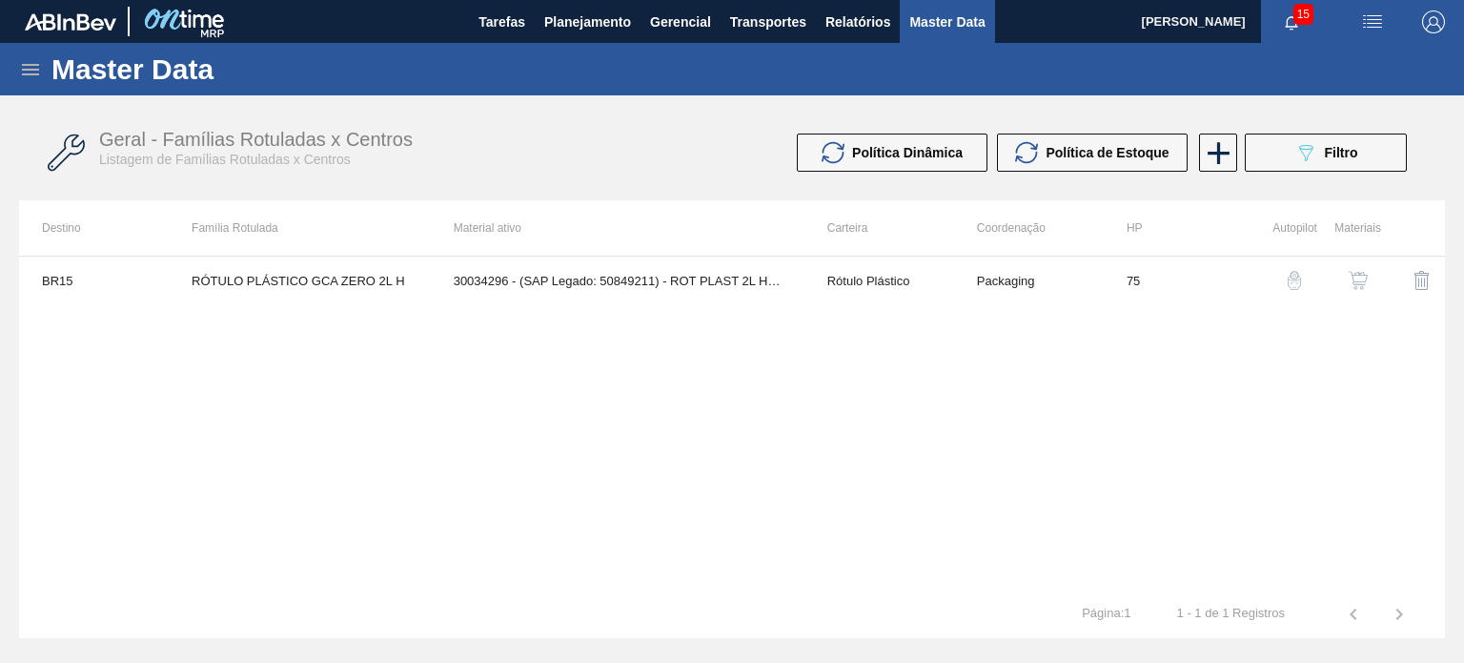
click at [1358, 283] on img "button" at bounding box center [1358, 280] width 19 height 19
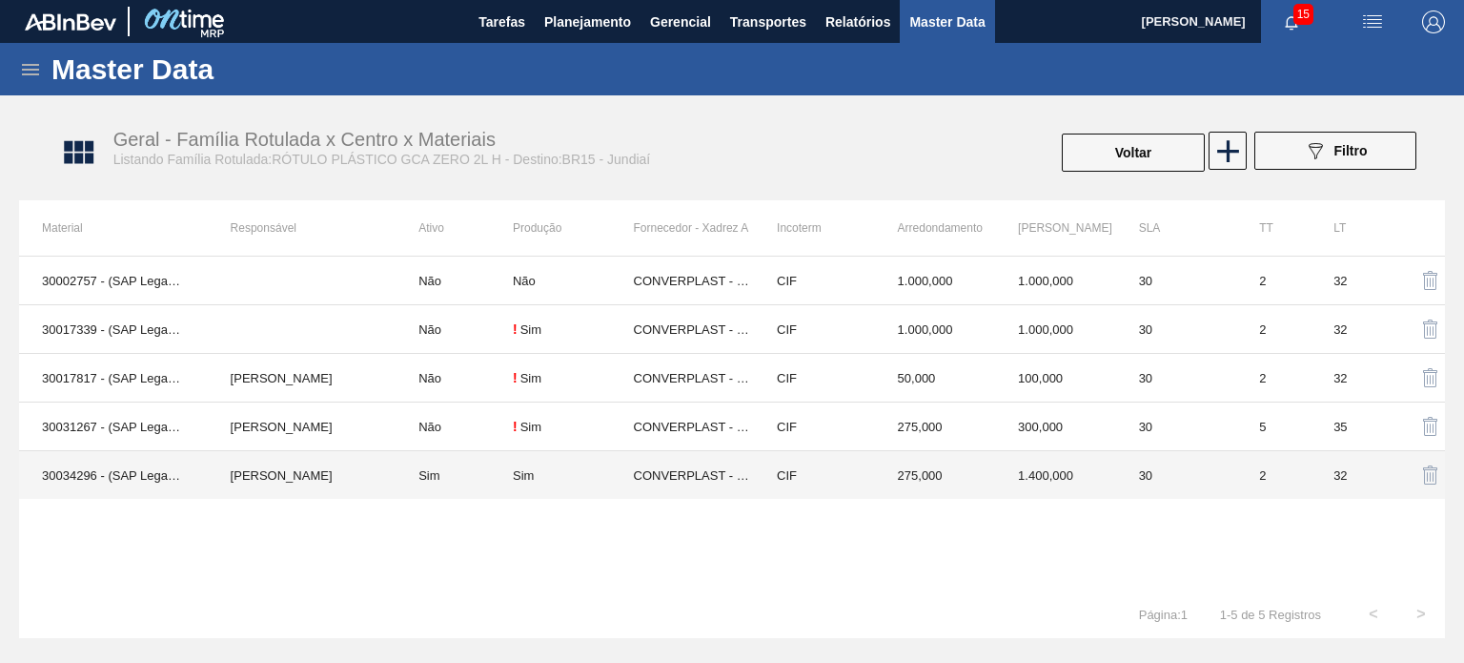
click at [923, 479] on td "275,000" at bounding box center [935, 475] width 121 height 49
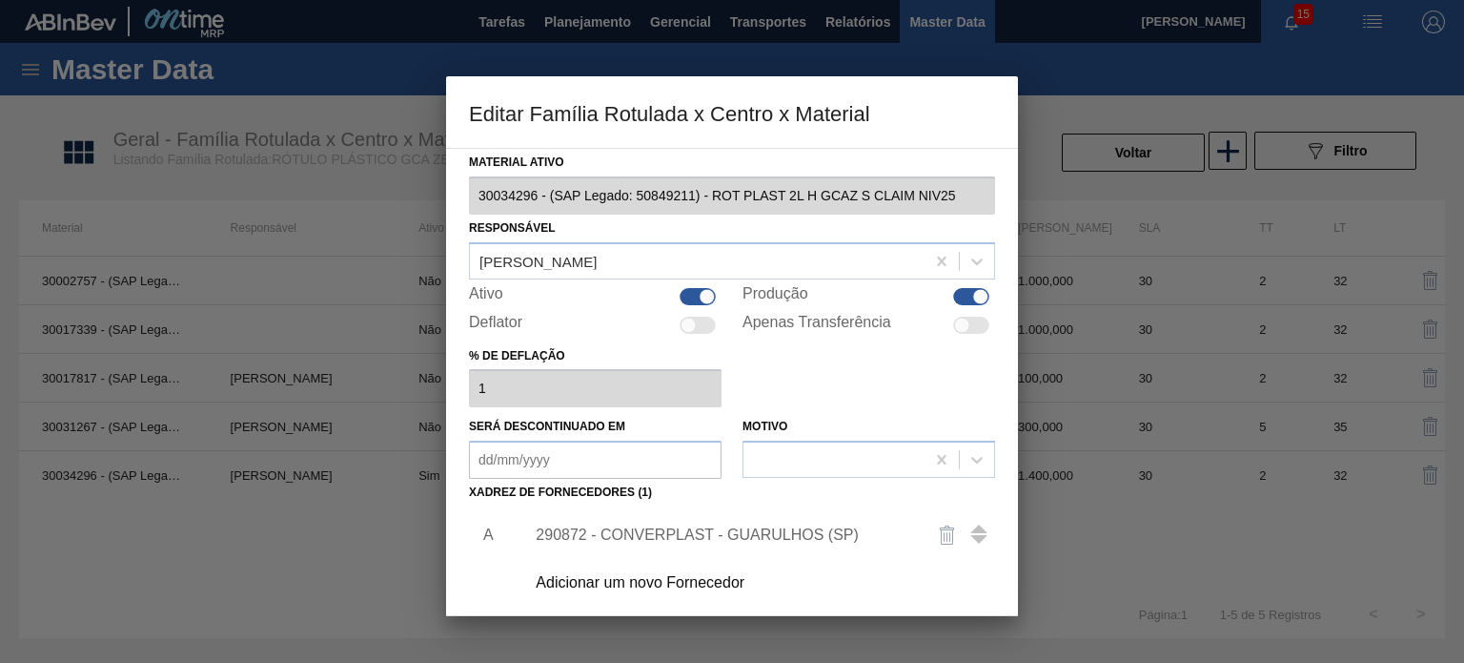
click at [760, 512] on div "290872 - CONVERPLAST - GUARULHOS (SP)" at bounding box center [754, 535] width 481 height 48
click at [755, 533] on div "290872 - CONVERPLAST - GUARULHOS (SP)" at bounding box center [723, 534] width 374 height 17
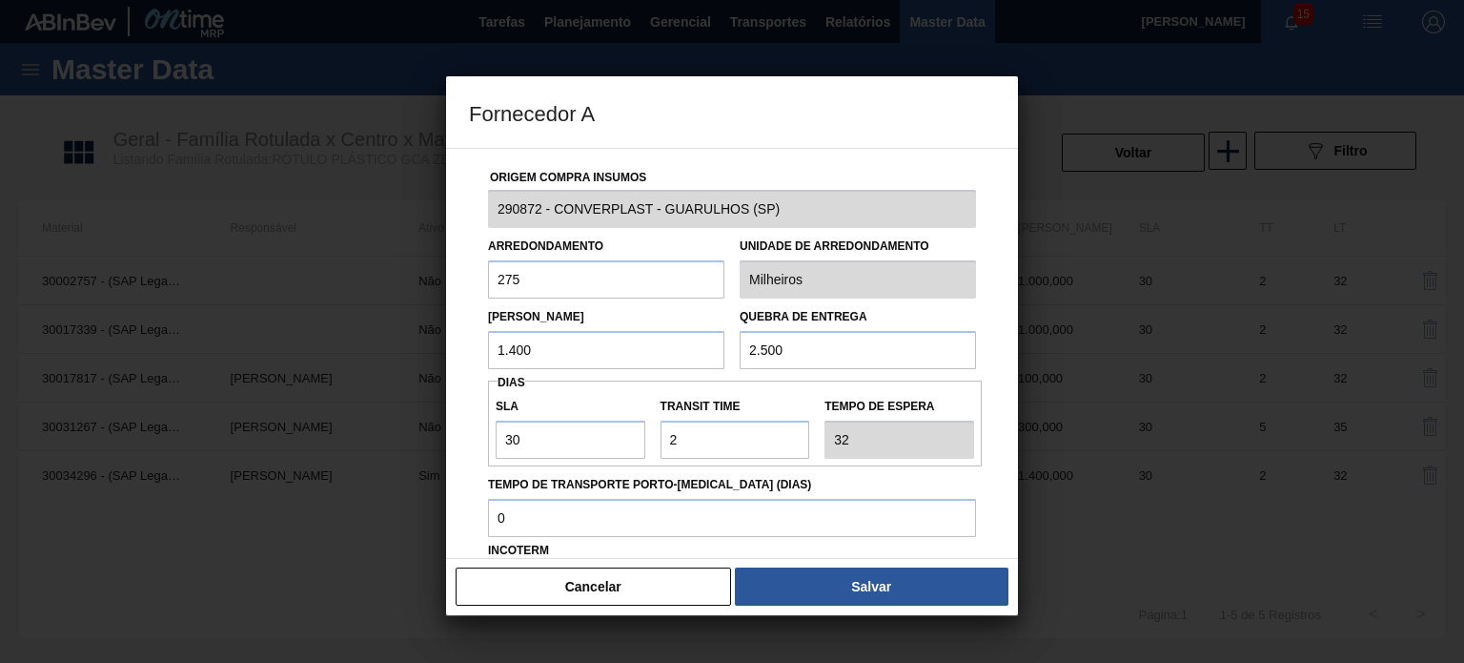
click at [595, 340] on input "1.400" at bounding box center [606, 350] width 236 height 38
type input "1.100"
click at [810, 559] on div "Cancelar Salvar" at bounding box center [732, 586] width 572 height 57
click at [804, 560] on div "Cancelar Salvar" at bounding box center [732, 586] width 572 height 57
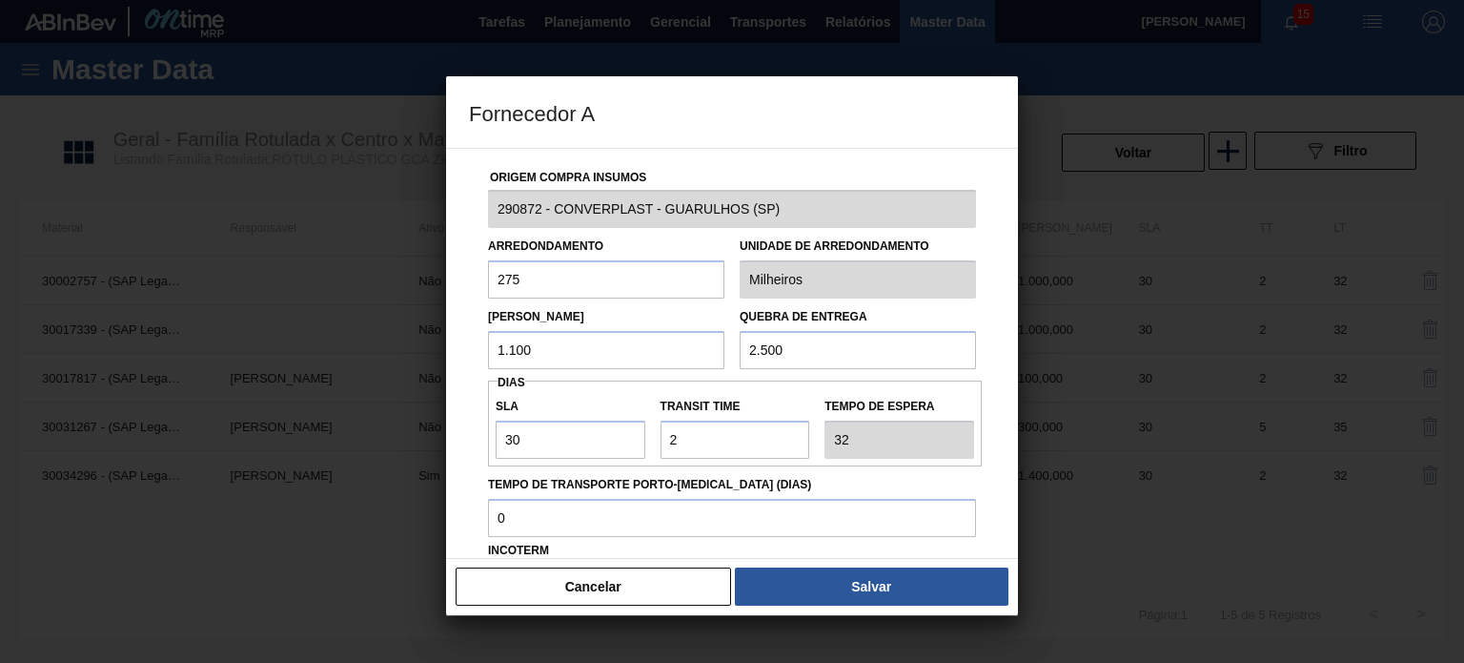
click at [796, 562] on div "Cancelar Salvar" at bounding box center [732, 586] width 572 height 57
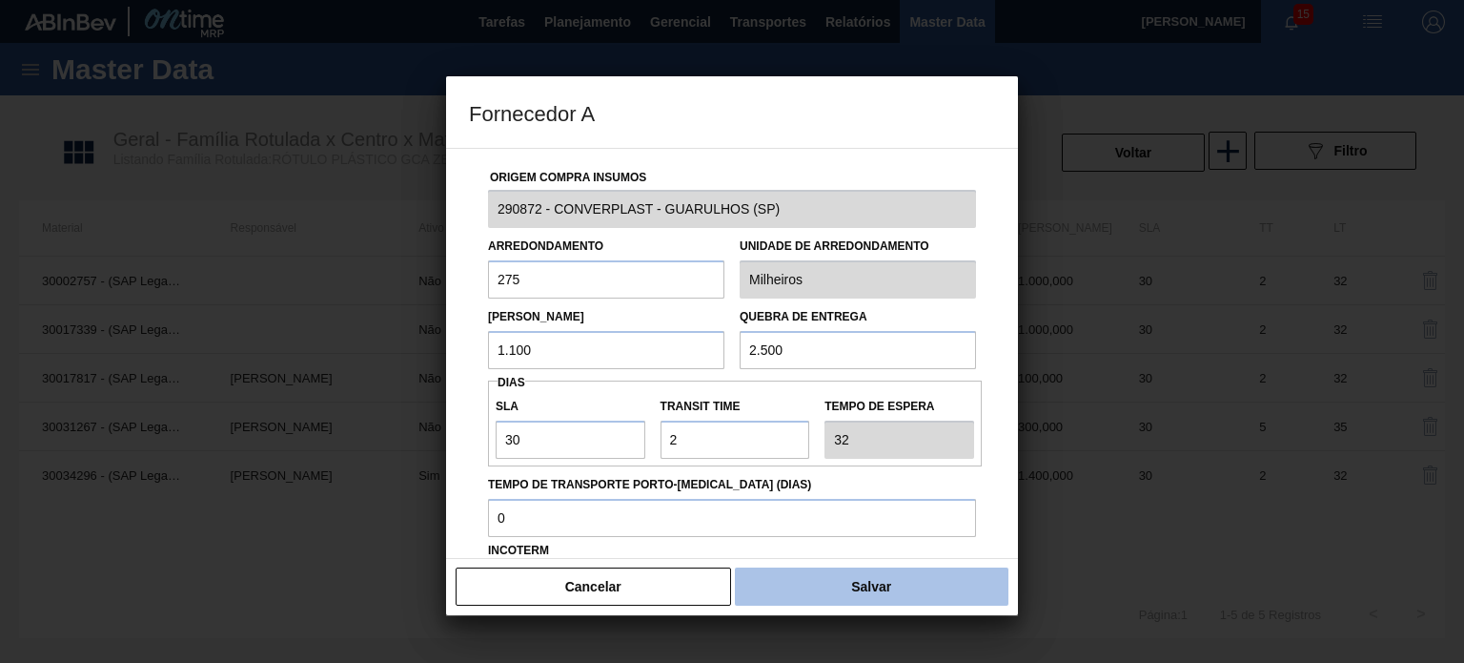
click at [798, 568] on button "Salvar" at bounding box center [872, 586] width 274 height 38
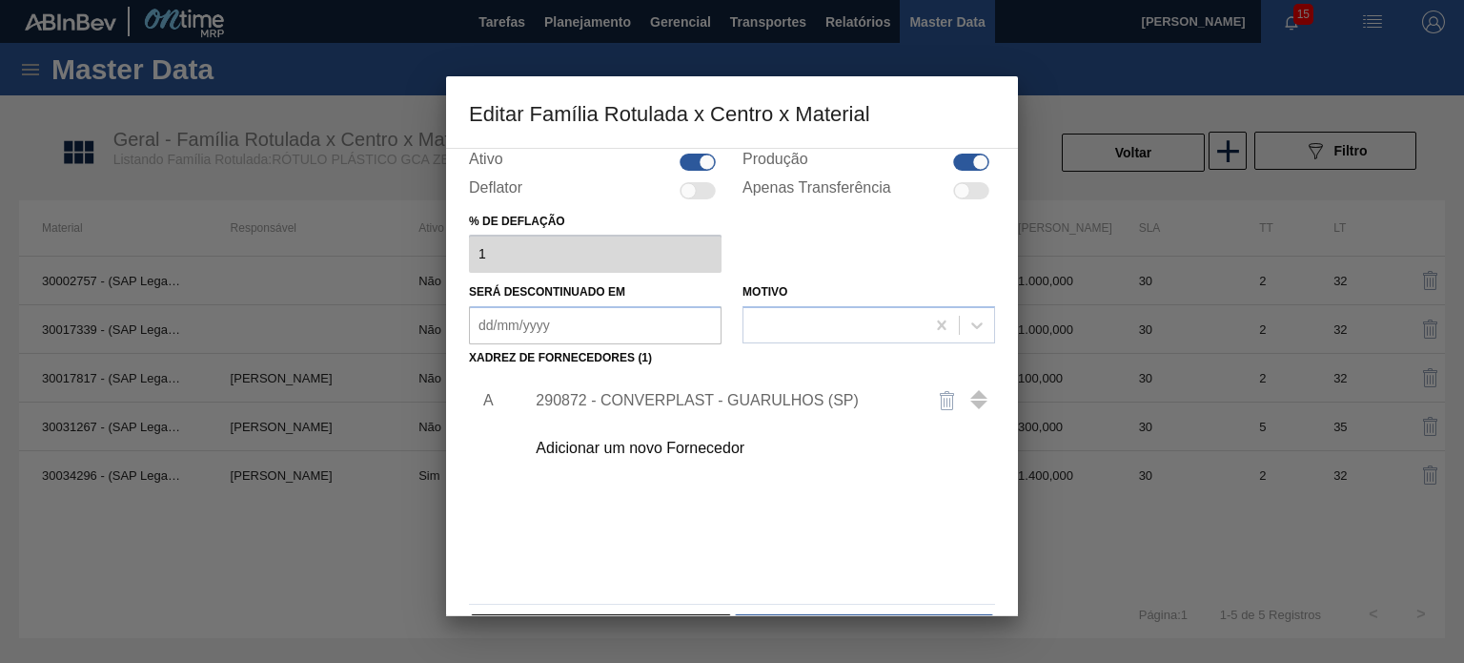
scroll to position [194, 0]
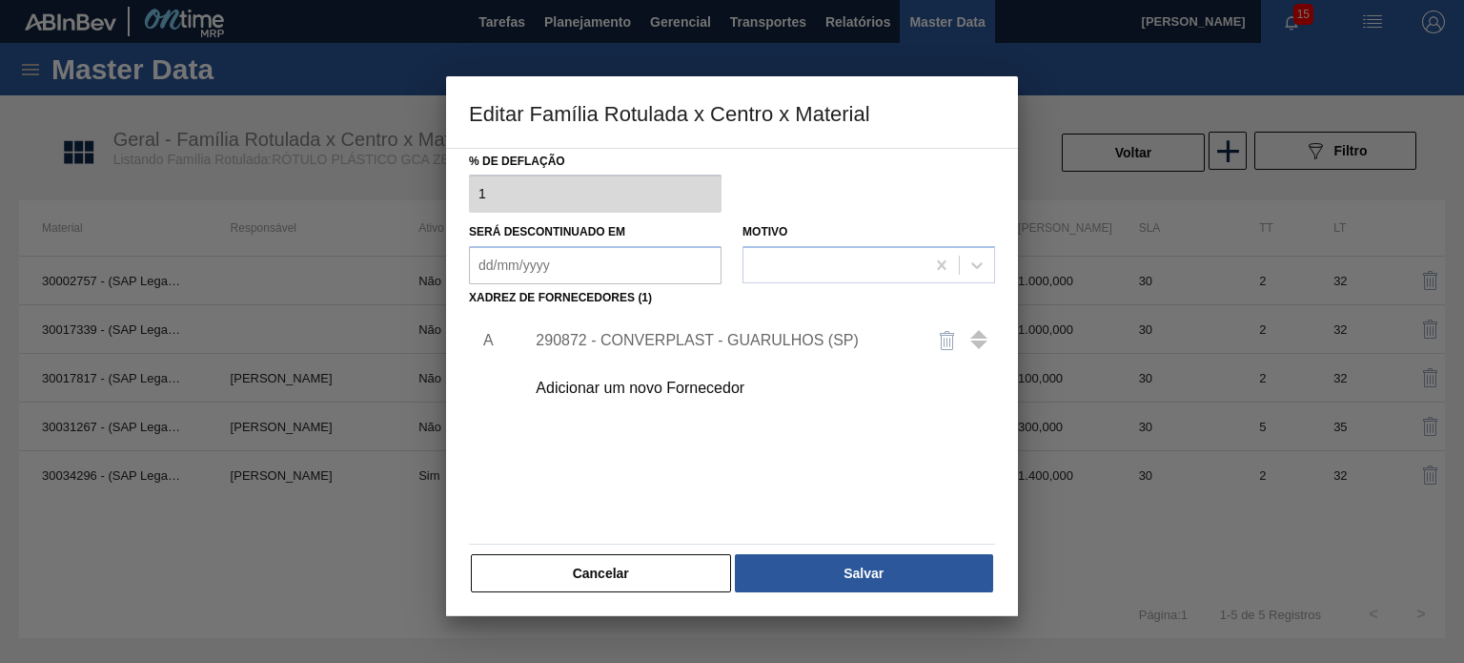
click at [799, 568] on button "Salvar" at bounding box center [864, 573] width 258 height 38
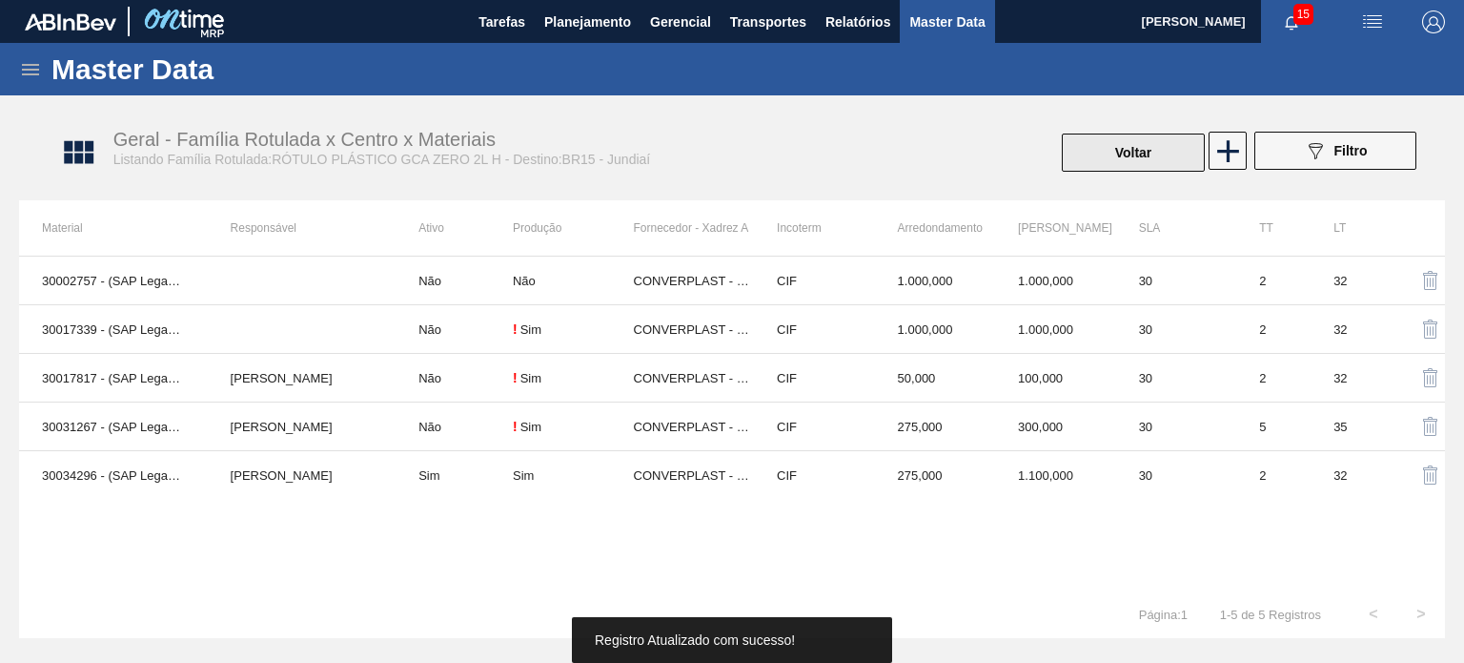
click at [1173, 149] on button "Voltar" at bounding box center [1133, 152] width 143 height 38
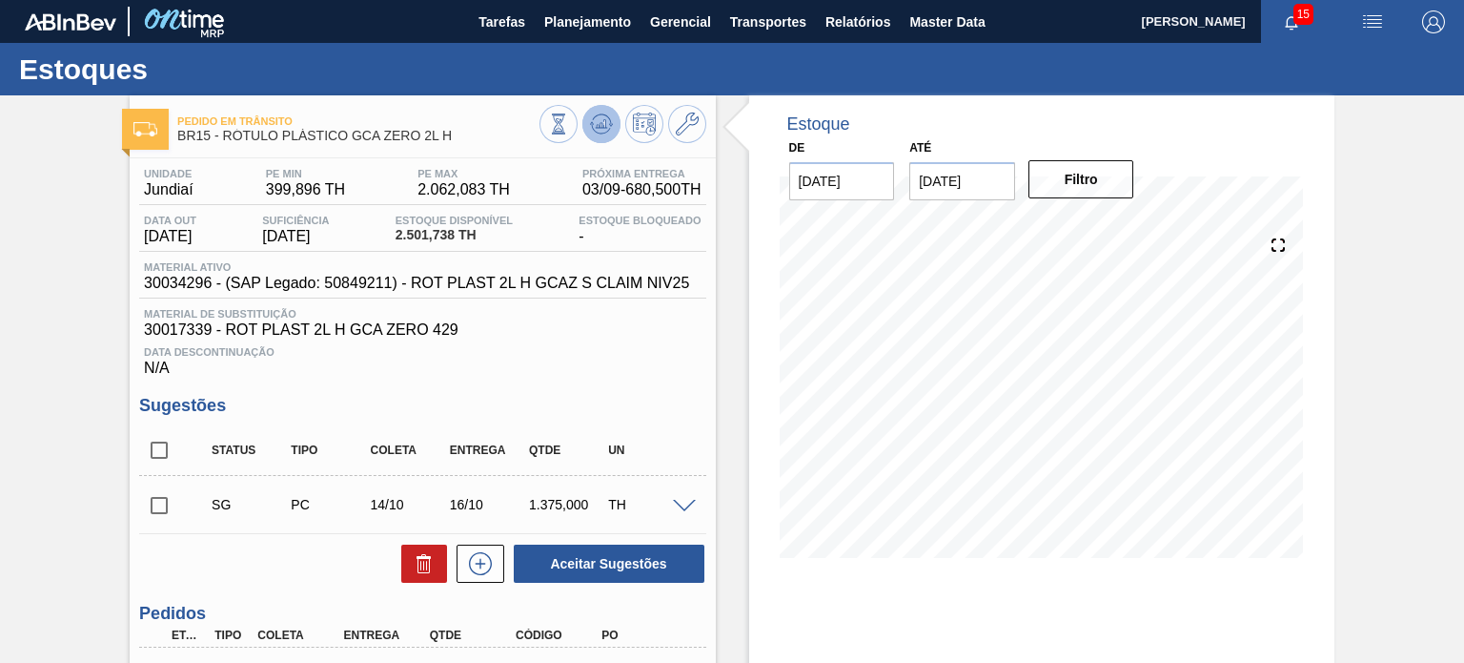
click at [610, 122] on icon at bounding box center [601, 123] width 23 height 23
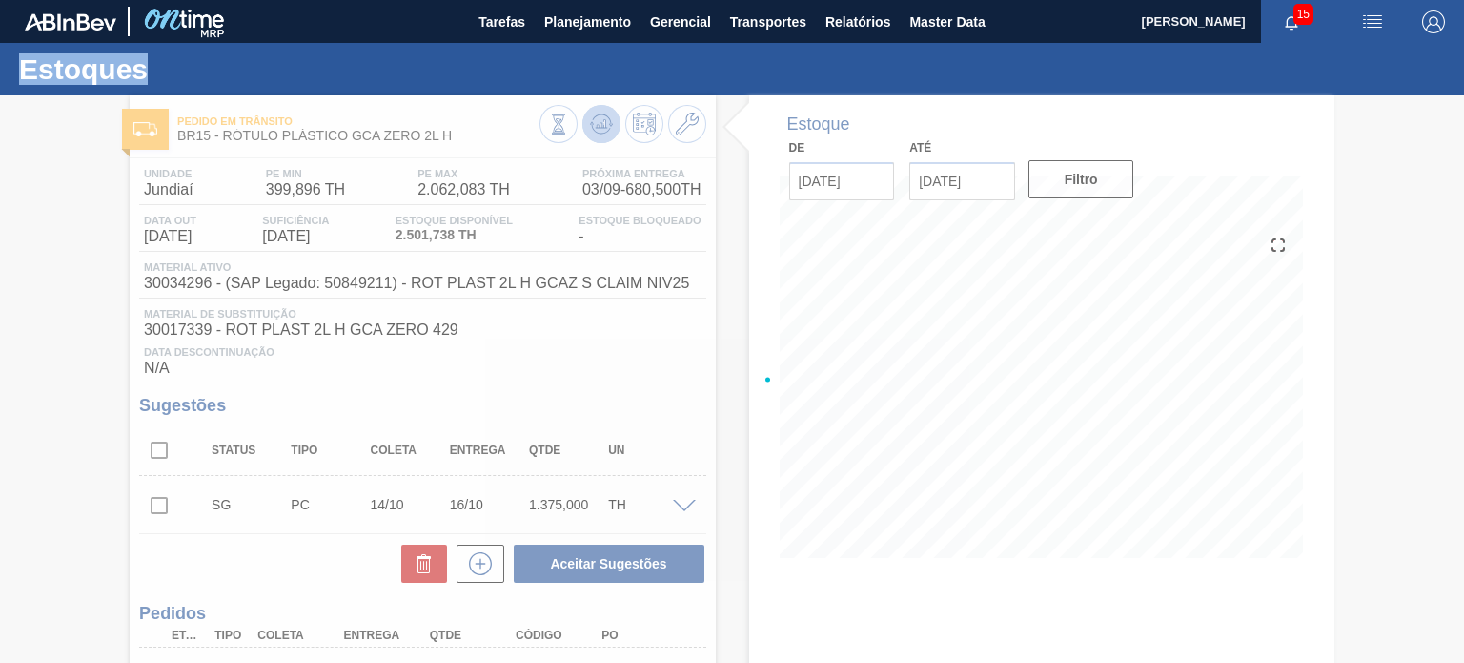
click at [610, 122] on div at bounding box center [732, 378] width 1464 height 567
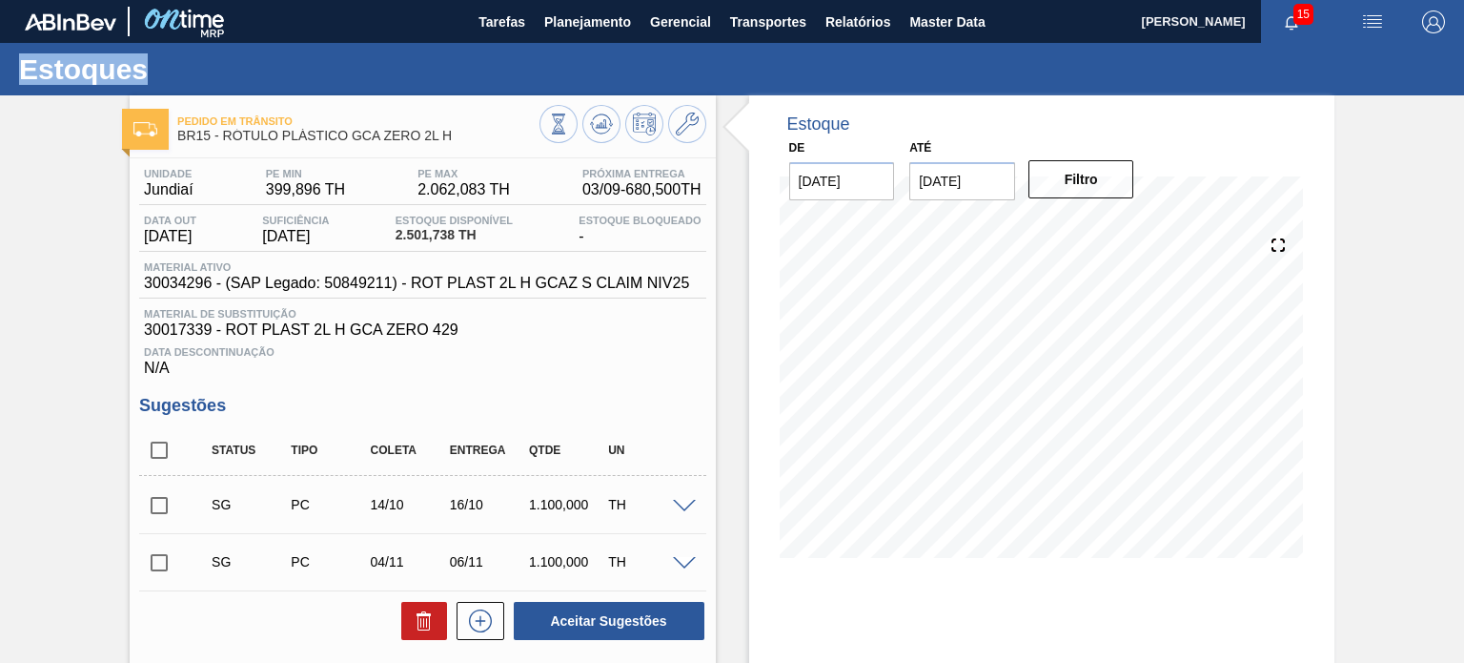
click at [166, 507] on input "checkbox" at bounding box center [159, 505] width 40 height 40
click at [663, 602] on button "Aceitar Sugestões" at bounding box center [609, 621] width 191 height 38
checkbox input "false"
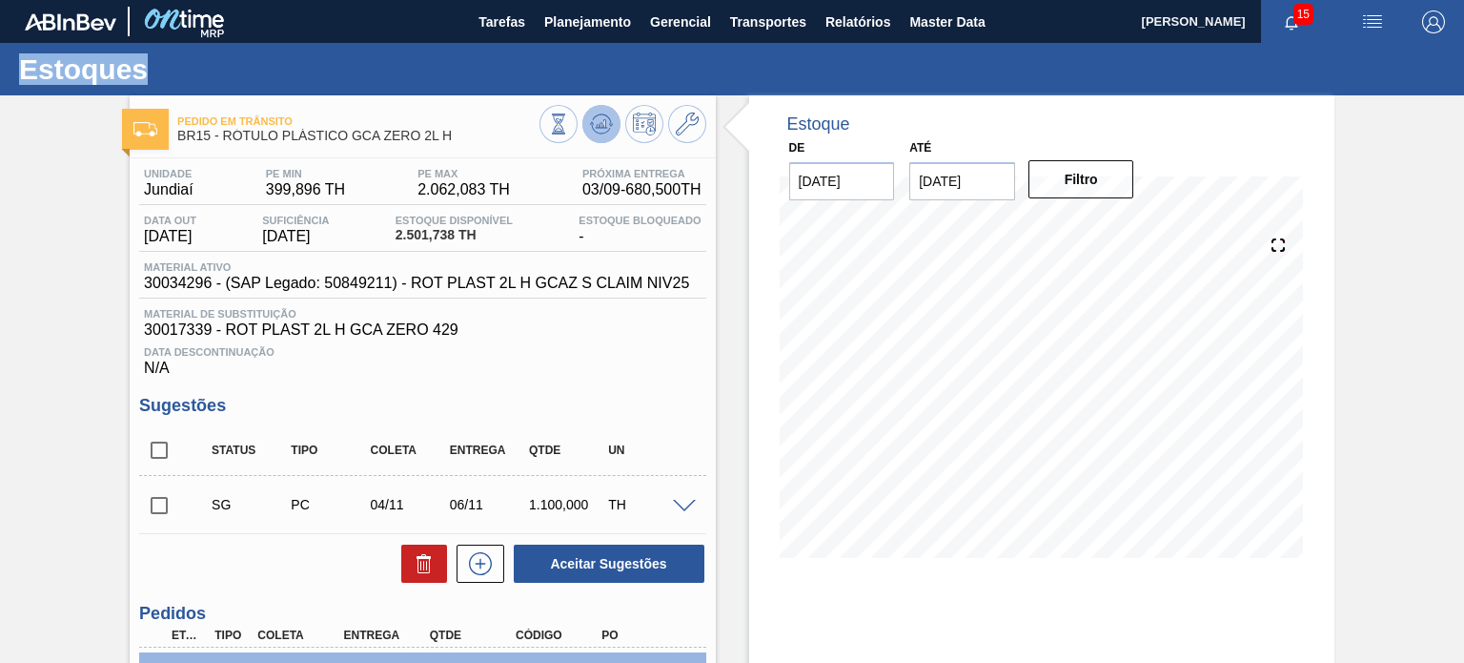
click at [601, 121] on icon at bounding box center [601, 123] width 23 height 23
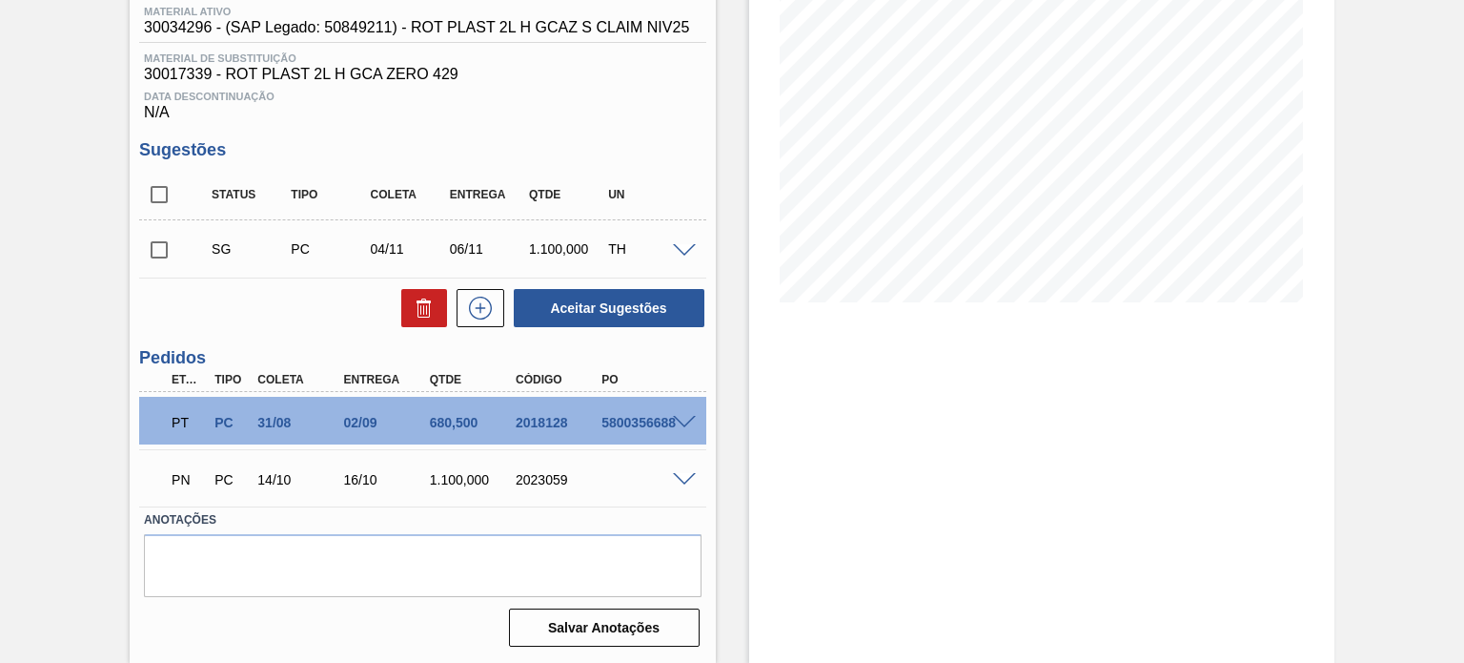
click at [552, 477] on div "2023059" at bounding box center [558, 479] width 94 height 15
copy div "2023059"
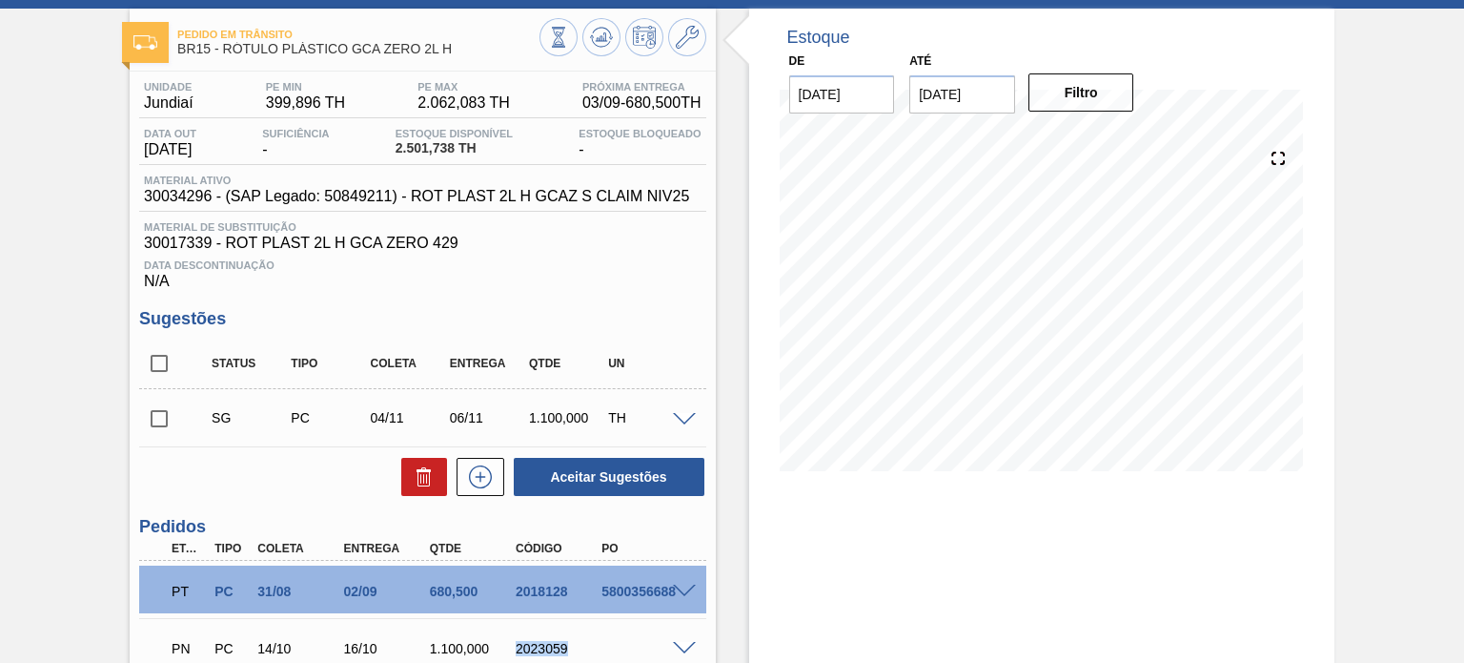
scroll to position [0, 0]
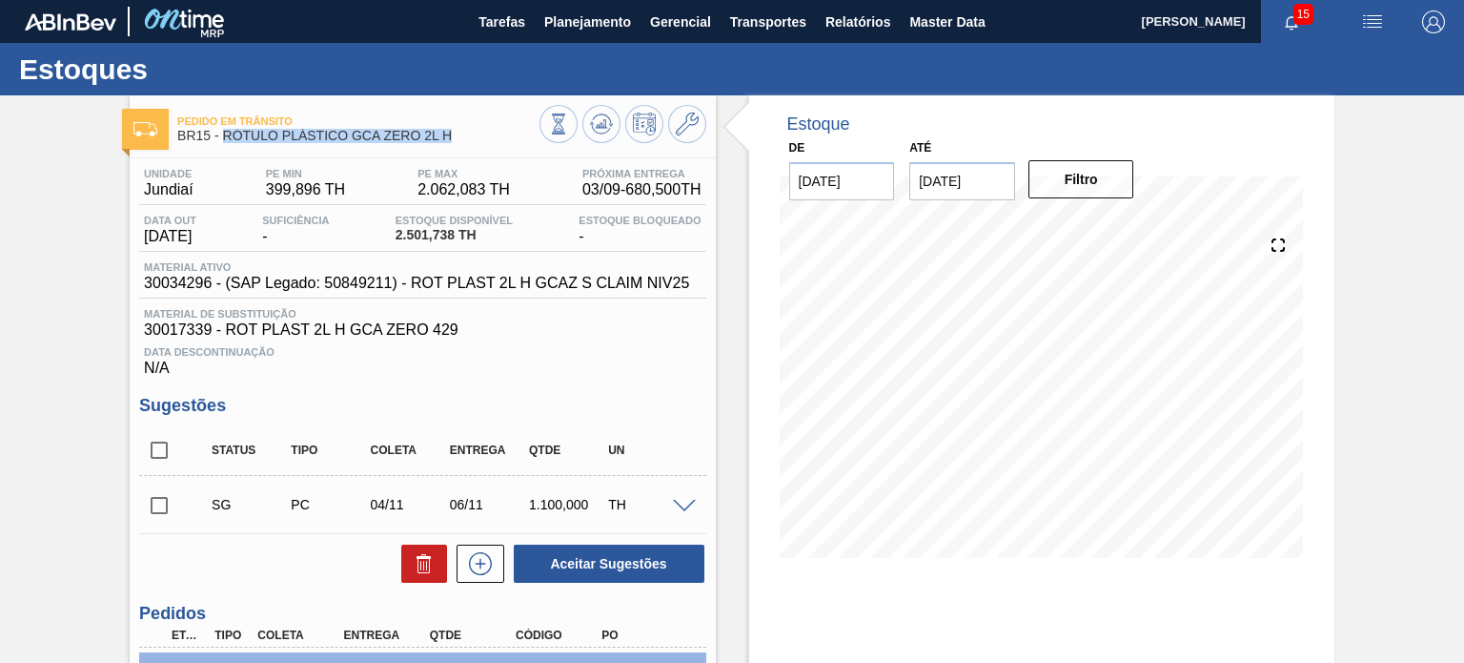
drag, startPoint x: 458, startPoint y: 136, endPoint x: 226, endPoint y: 133, distance: 231.7
click at [226, 133] on span "BR15 - RÓTULO PLÁSTICO GCA ZERO 2L H" at bounding box center [357, 136] width 361 height 14
copy span "RÓTULO PLÁSTICO GCA ZERO 2L H"
click at [1327, 289] on div "Estoque De [DATE] Até [DATE] Filtro 17/11 Projeção de Estoque 1,374.544 [DOMAIN…" at bounding box center [1041, 340] width 585 height 491
click at [447, 133] on span "BR15 - RÓTULO PLÁSTICO GCA ZERO 2L H" at bounding box center [357, 136] width 361 height 14
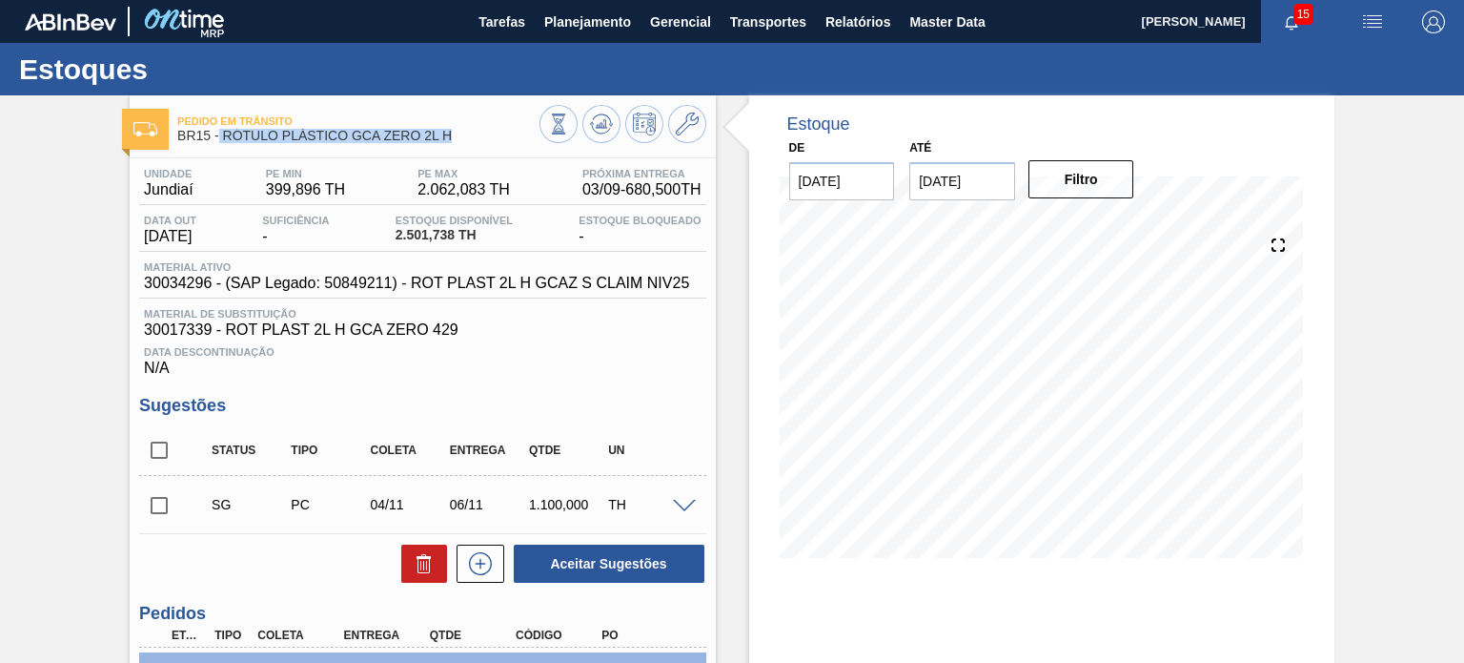
drag, startPoint x: 456, startPoint y: 139, endPoint x: 218, endPoint y: 142, distance: 237.4
click at [218, 142] on span "BR15 - RÓTULO PLÁSTICO GCA ZERO 2L H" at bounding box center [357, 136] width 361 height 14
copy span "RÓTULO PLÁSTICO GCA ZERO 2L H"
